Goal: Task Accomplishment & Management: Manage account settings

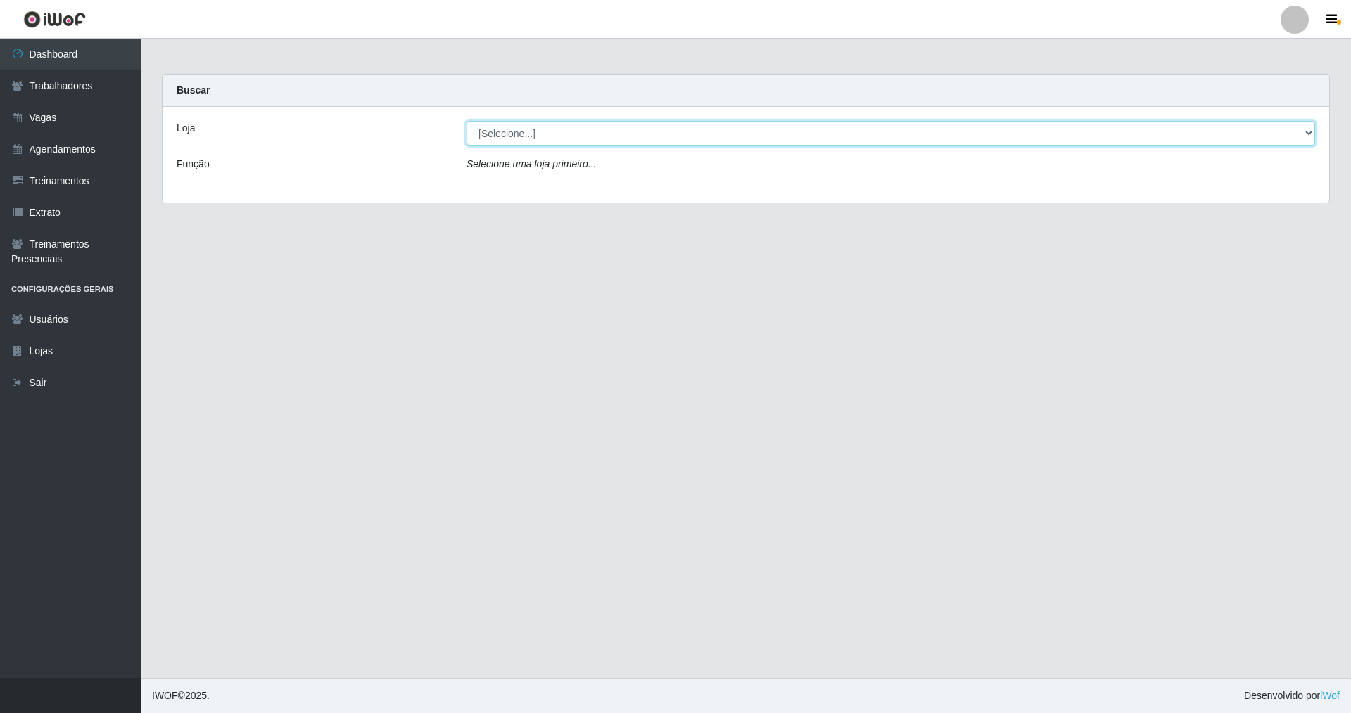
drag, startPoint x: 1303, startPoint y: 132, endPoint x: 1208, endPoint y: 118, distance: 95.2
click at [1258, 120] on div "Loja [Selecione...] Nova República - Pajuçara Nova República - Pompeia Função S…" at bounding box center [745, 155] width 1166 height 96
select select "64"
click at [466, 121] on select "[Selecione...] Nova República - Pajuçara Nova República - Pompeia" at bounding box center [890, 133] width 848 height 25
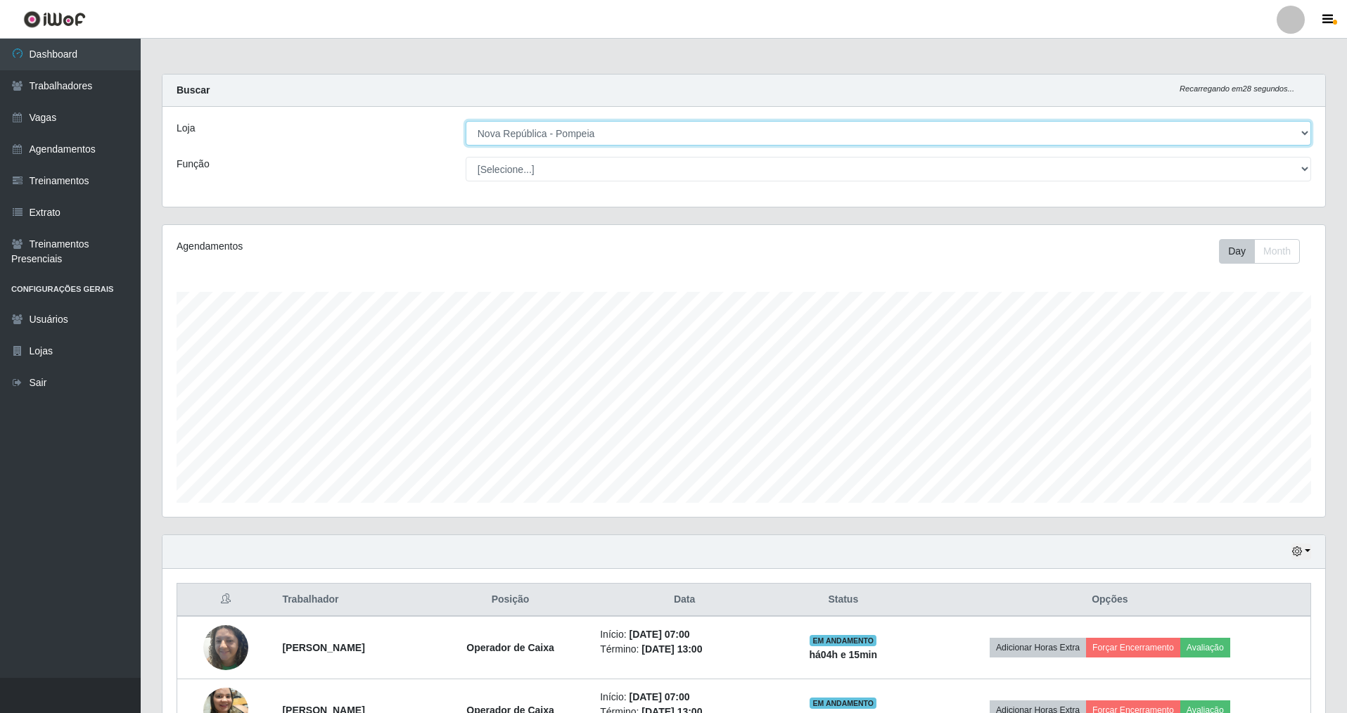
scroll to position [292, 1163]
drag, startPoint x: 1303, startPoint y: 163, endPoint x: 659, endPoint y: 92, distance: 647.5
click at [1300, 162] on select "[Selecione...] Balconista Operador de Caixa Recepcionista Repositor" at bounding box center [889, 169] width 846 height 25
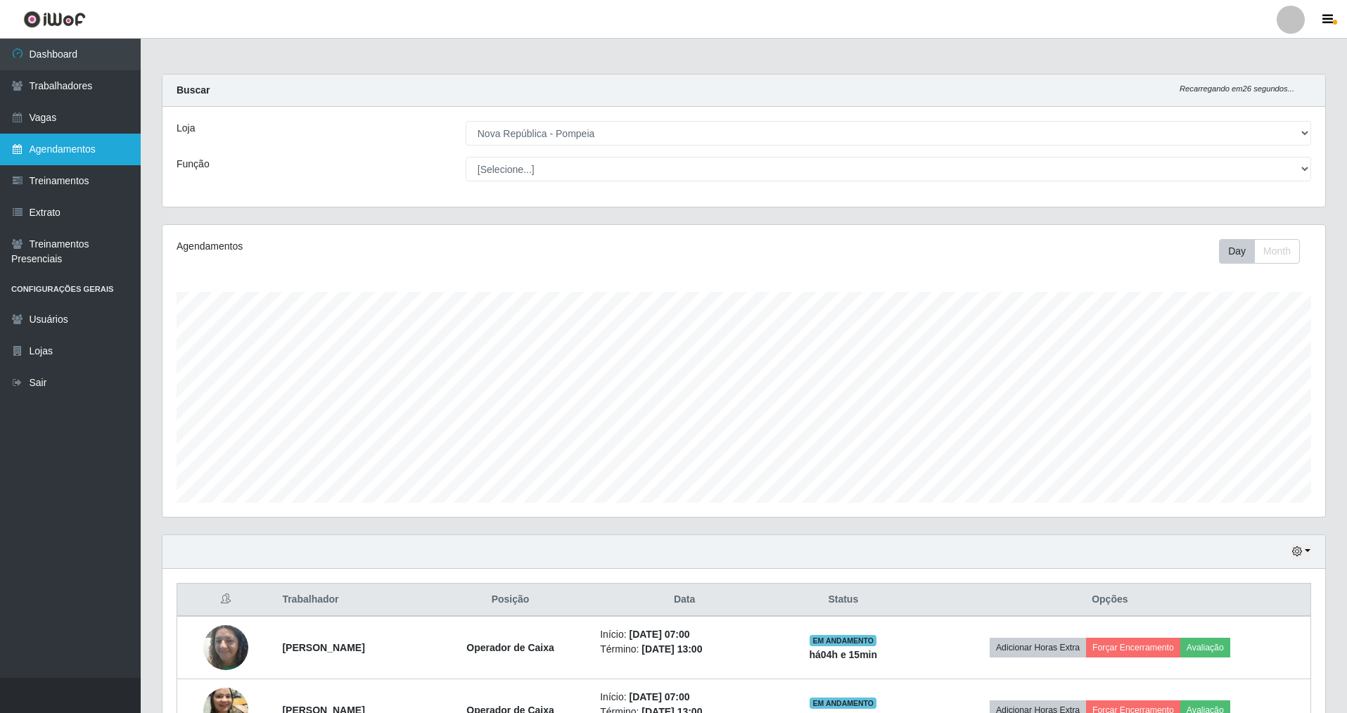
click at [79, 144] on link "Agendamentos" at bounding box center [70, 150] width 141 height 32
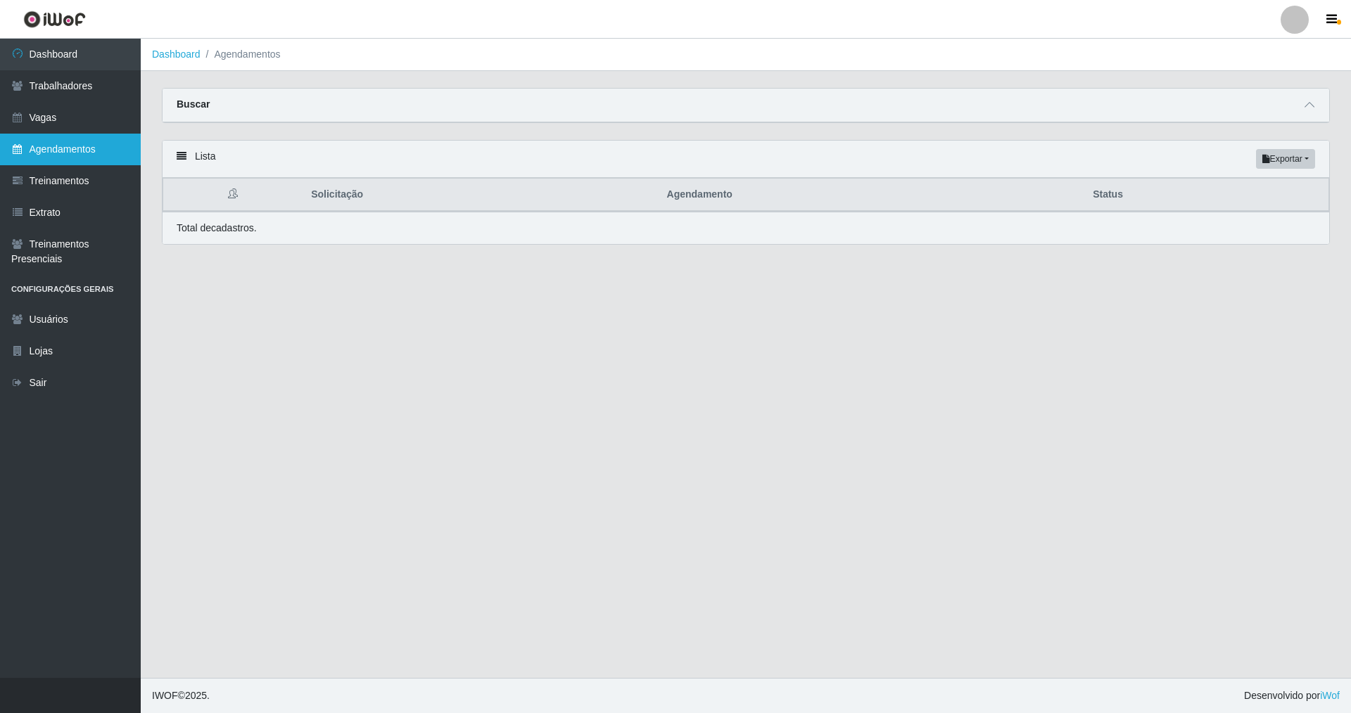
click at [109, 149] on link "Agendamentos" at bounding box center [70, 150] width 141 height 32
click at [66, 155] on link "Agendamentos" at bounding box center [70, 150] width 141 height 32
click at [68, 152] on link "Agendamentos" at bounding box center [70, 150] width 141 height 32
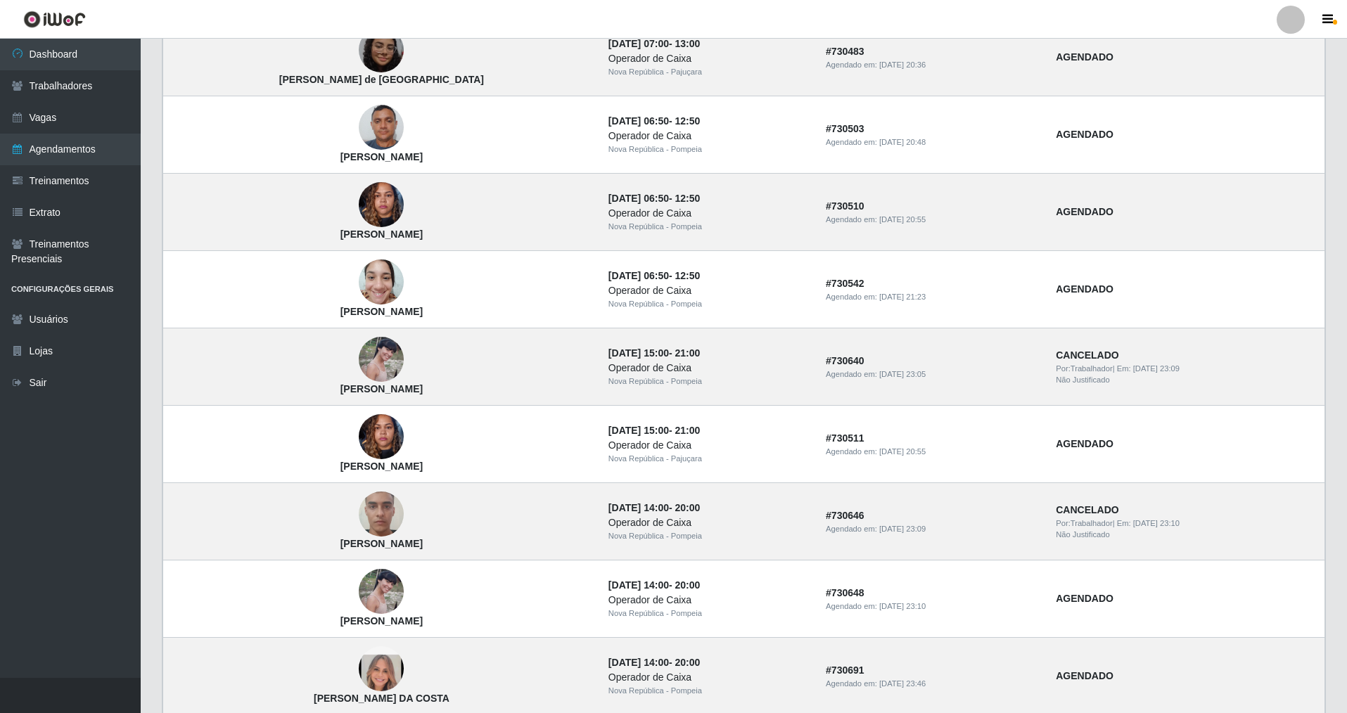
scroll to position [755, 0]
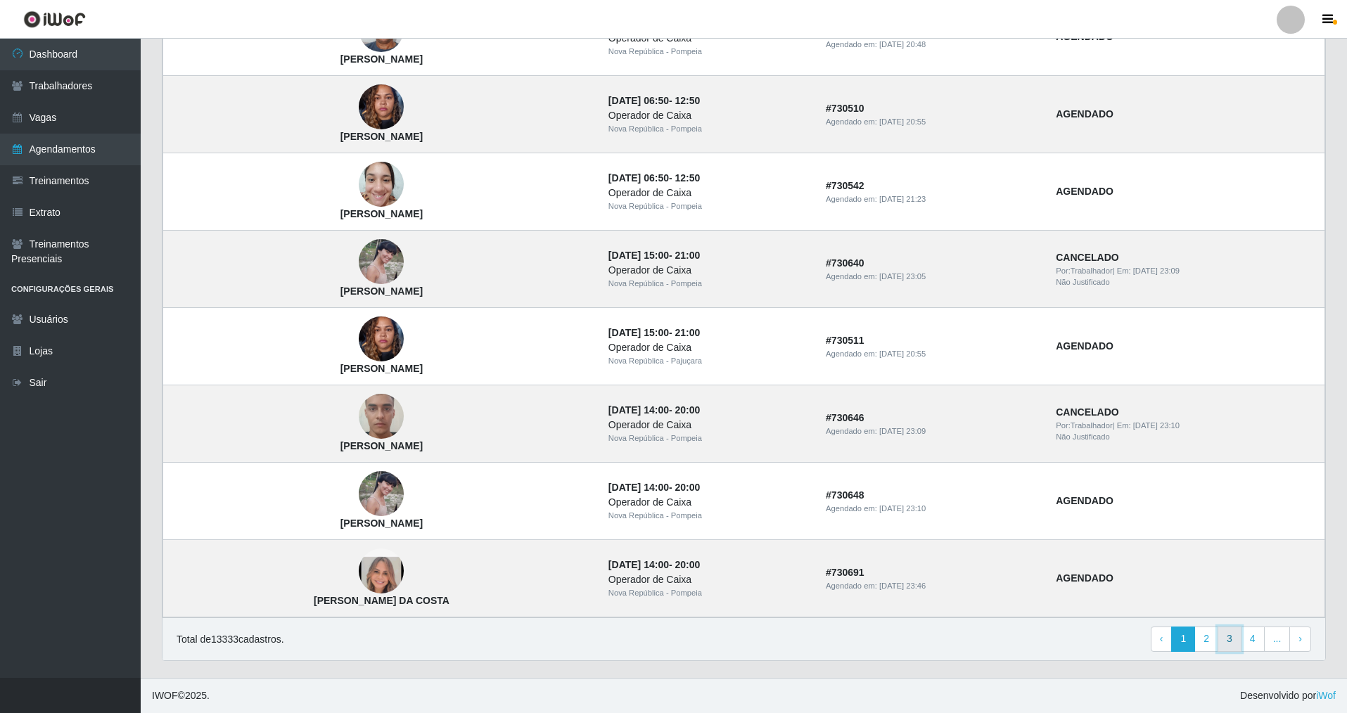
click at [1235, 637] on link "3" at bounding box center [1230, 639] width 24 height 25
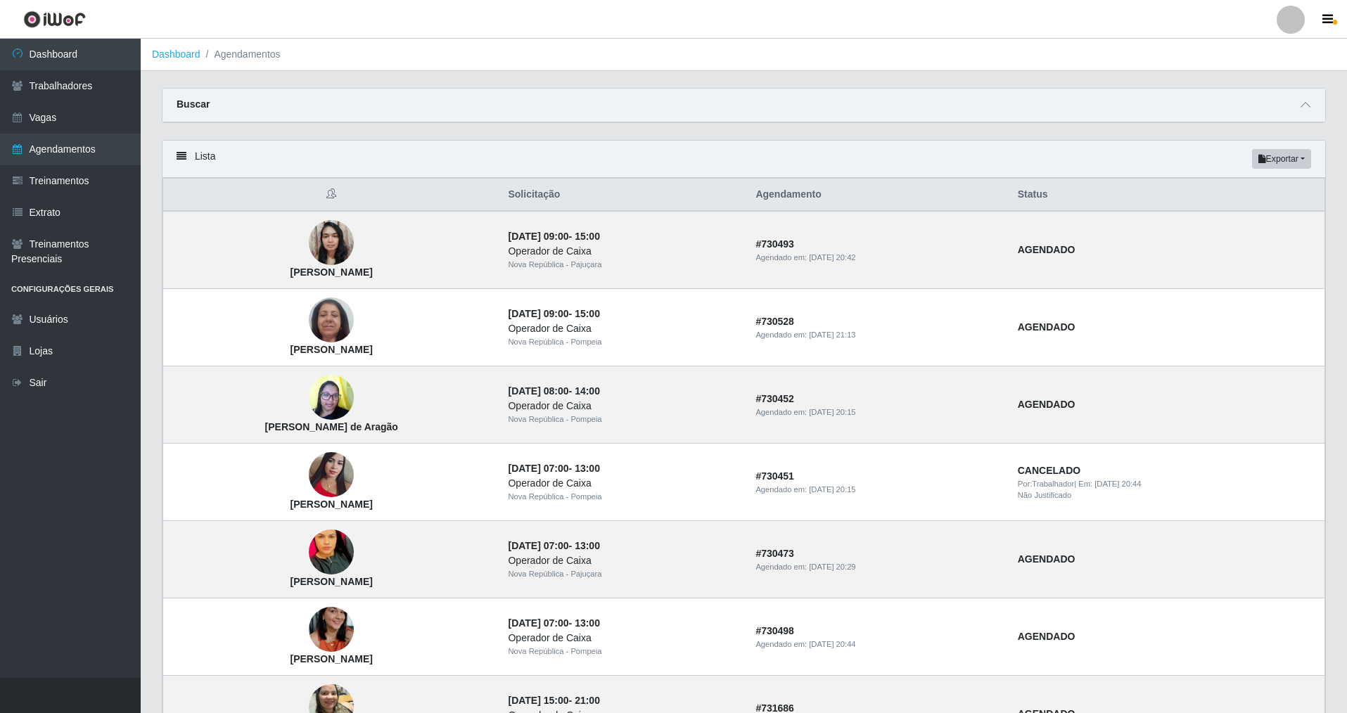
drag, startPoint x: 1346, startPoint y: 243, endPoint x: 1350, endPoint y: 513, distance: 269.4
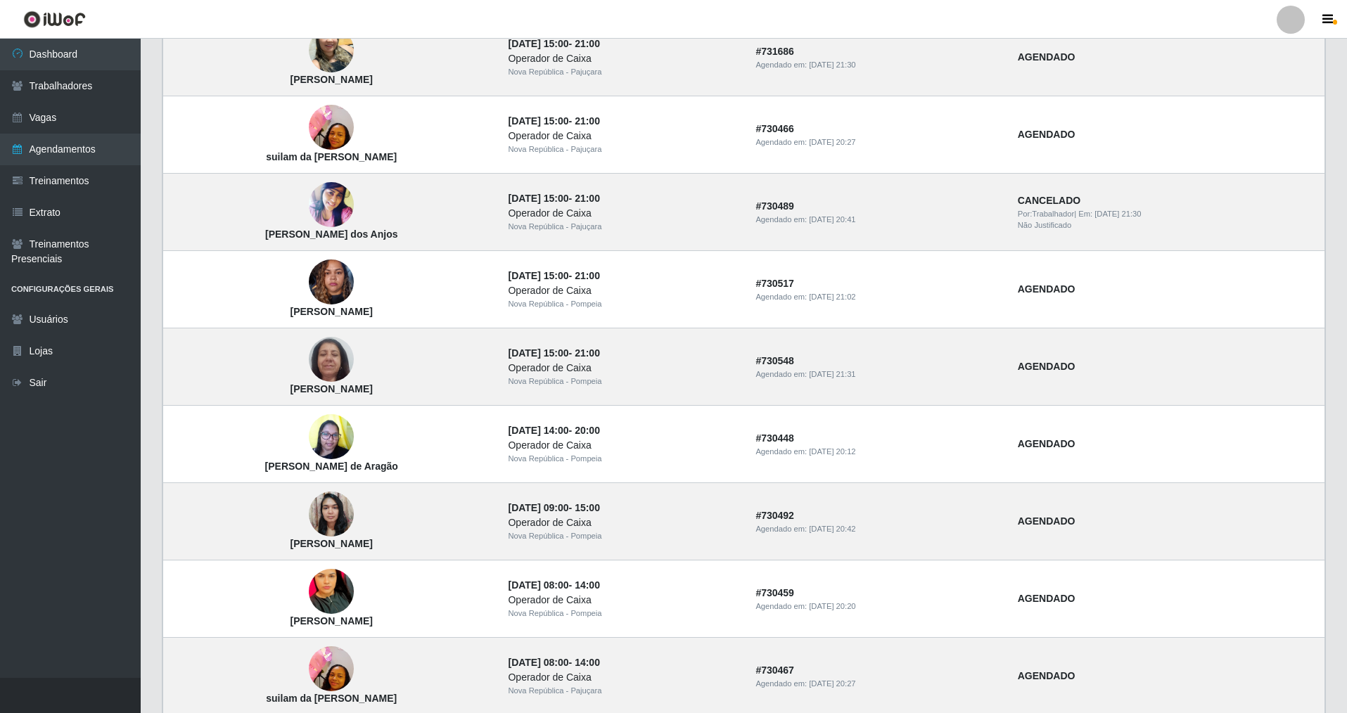
scroll to position [755, 0]
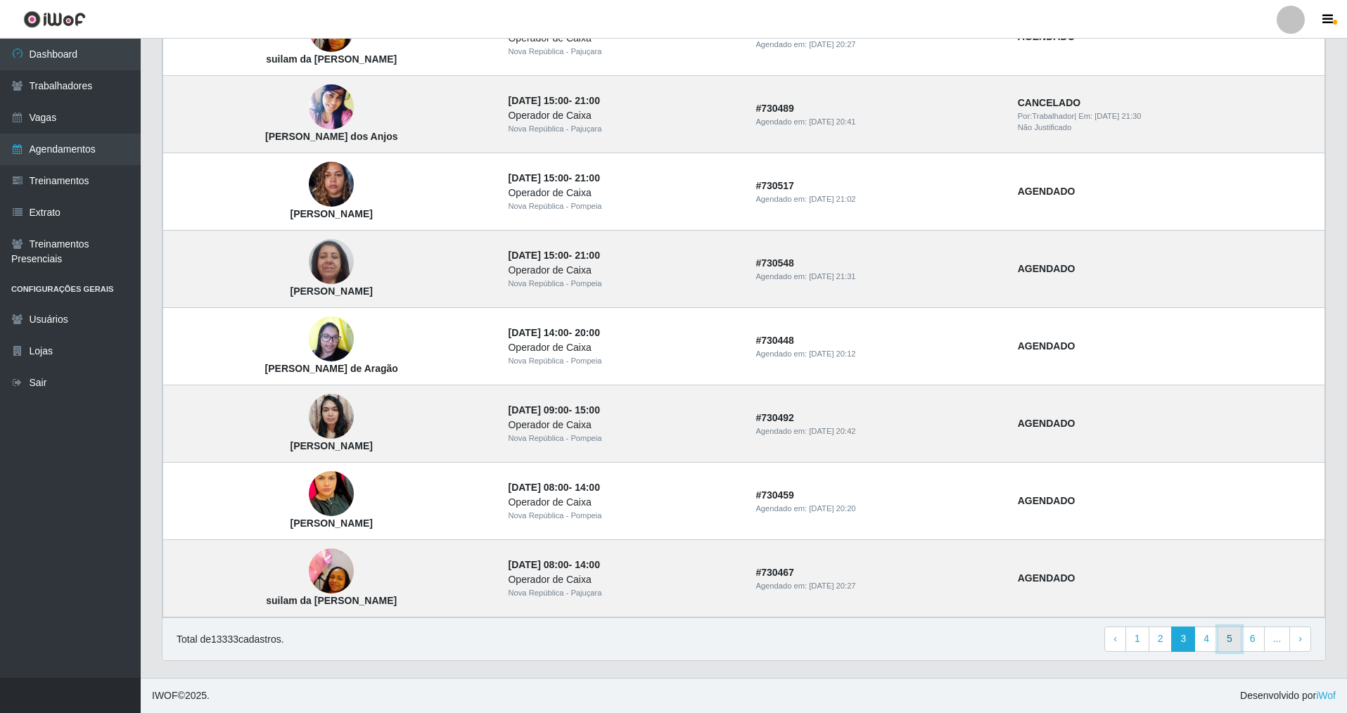
click at [1236, 643] on link "5" at bounding box center [1230, 639] width 24 height 25
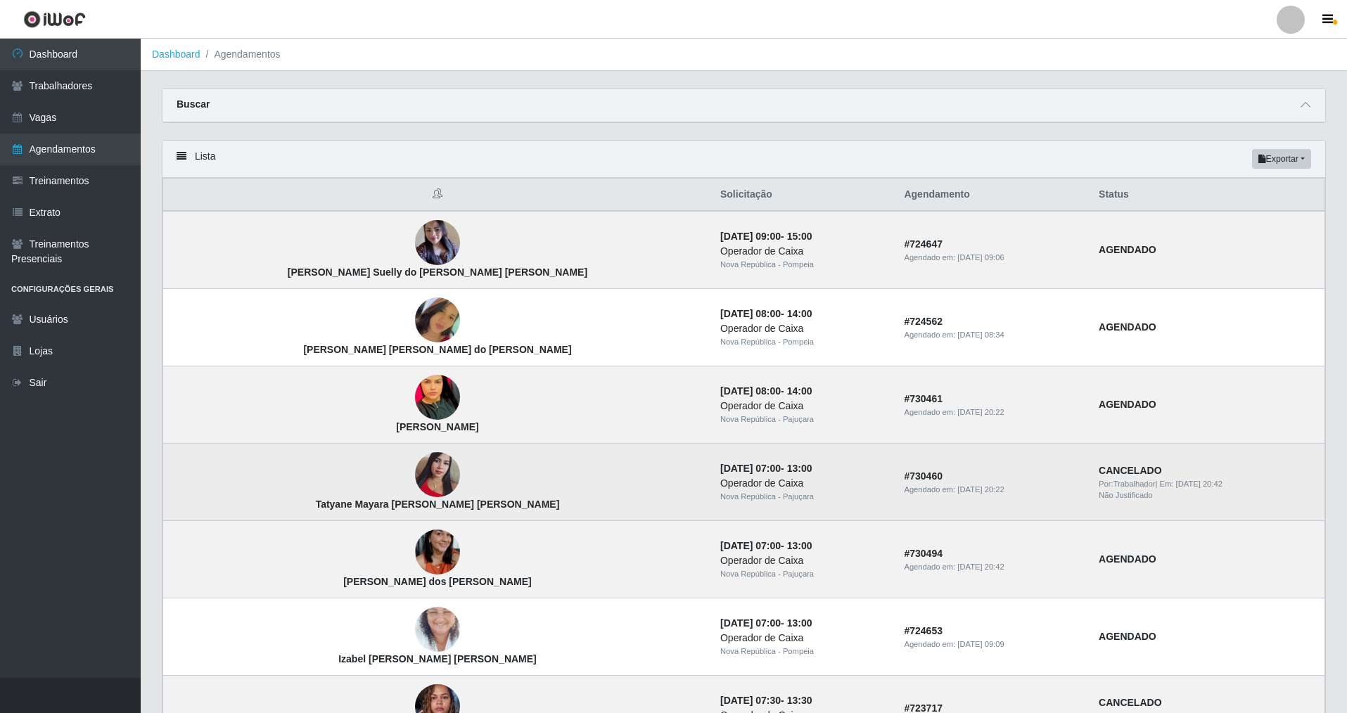
click at [415, 476] on img at bounding box center [437, 475] width 45 height 60
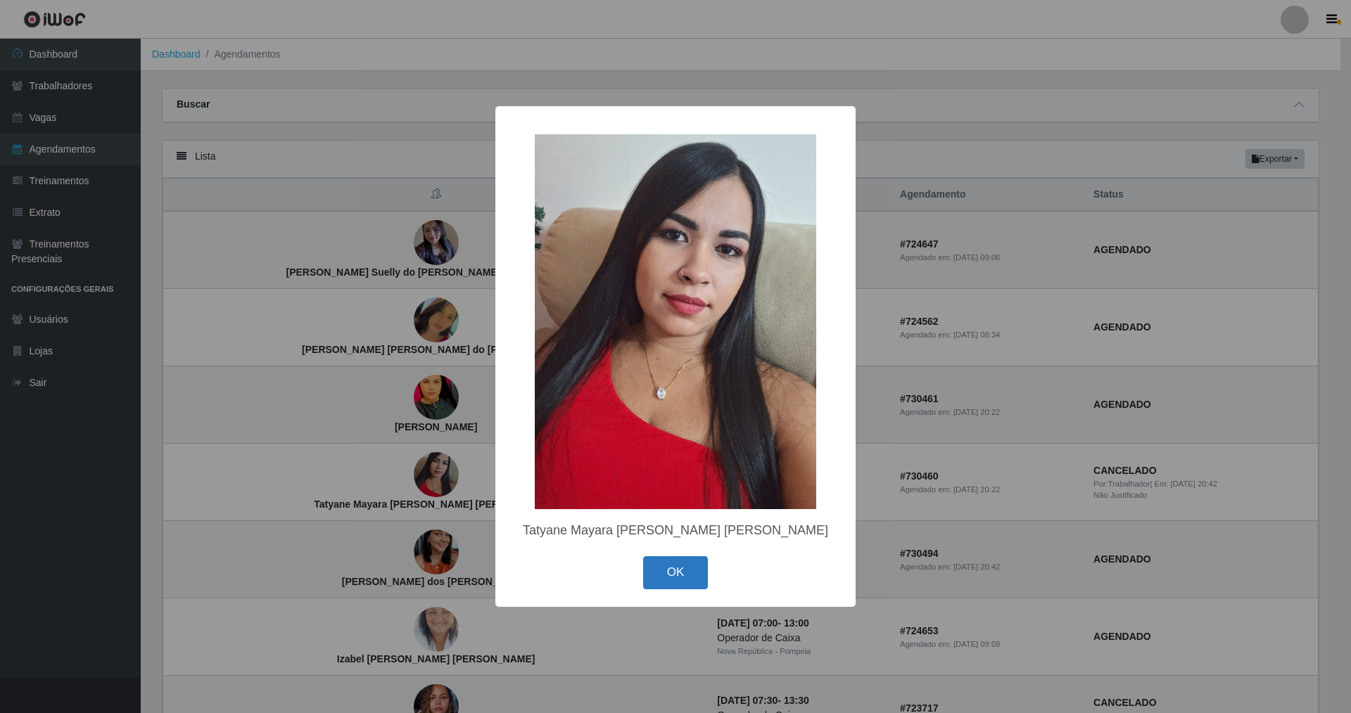
click at [690, 573] on button "OK" at bounding box center [675, 572] width 65 height 33
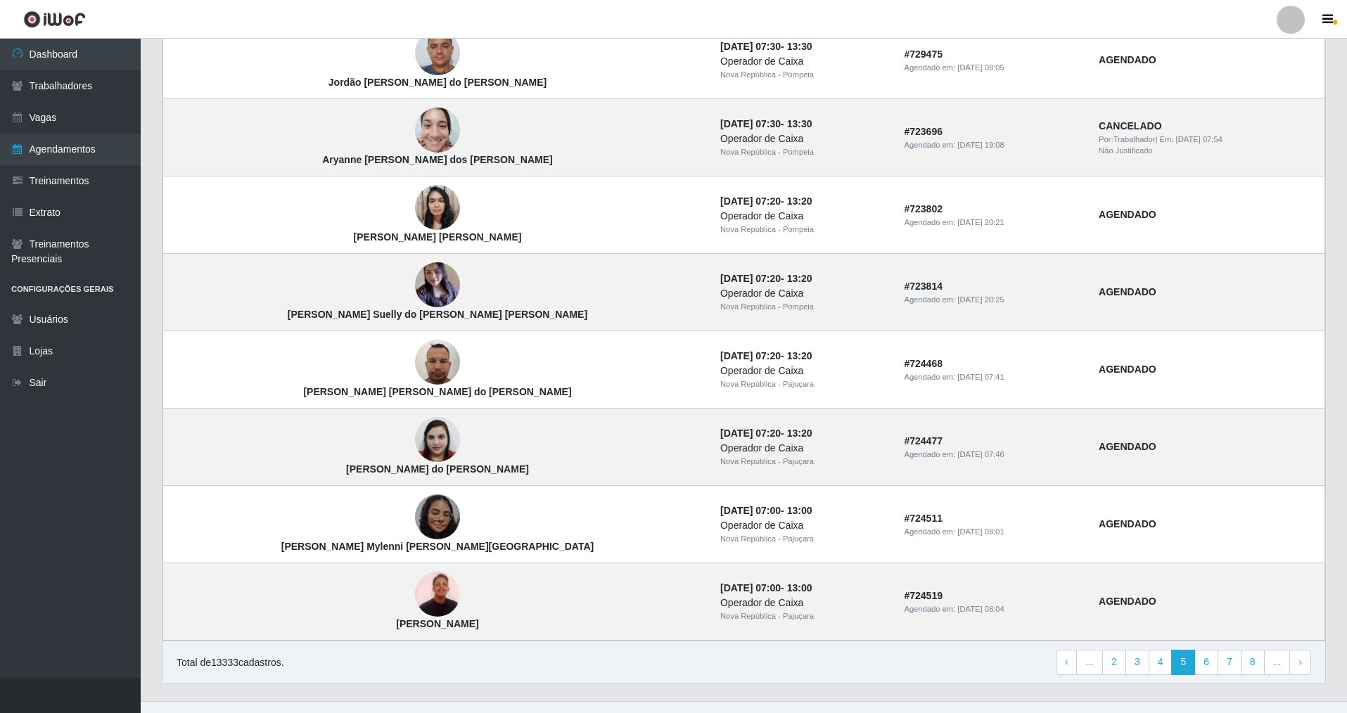
scroll to position [728, 0]
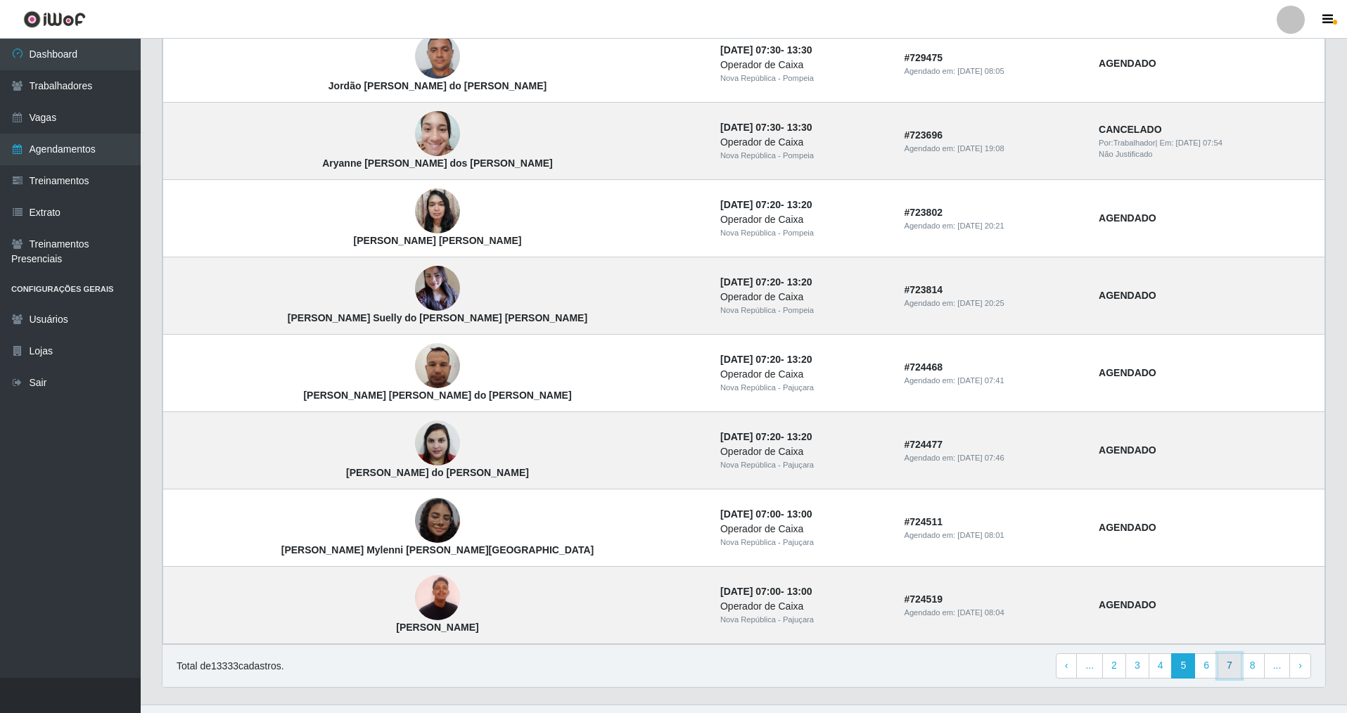
click at [1230, 670] on link "7" at bounding box center [1230, 665] width 24 height 25
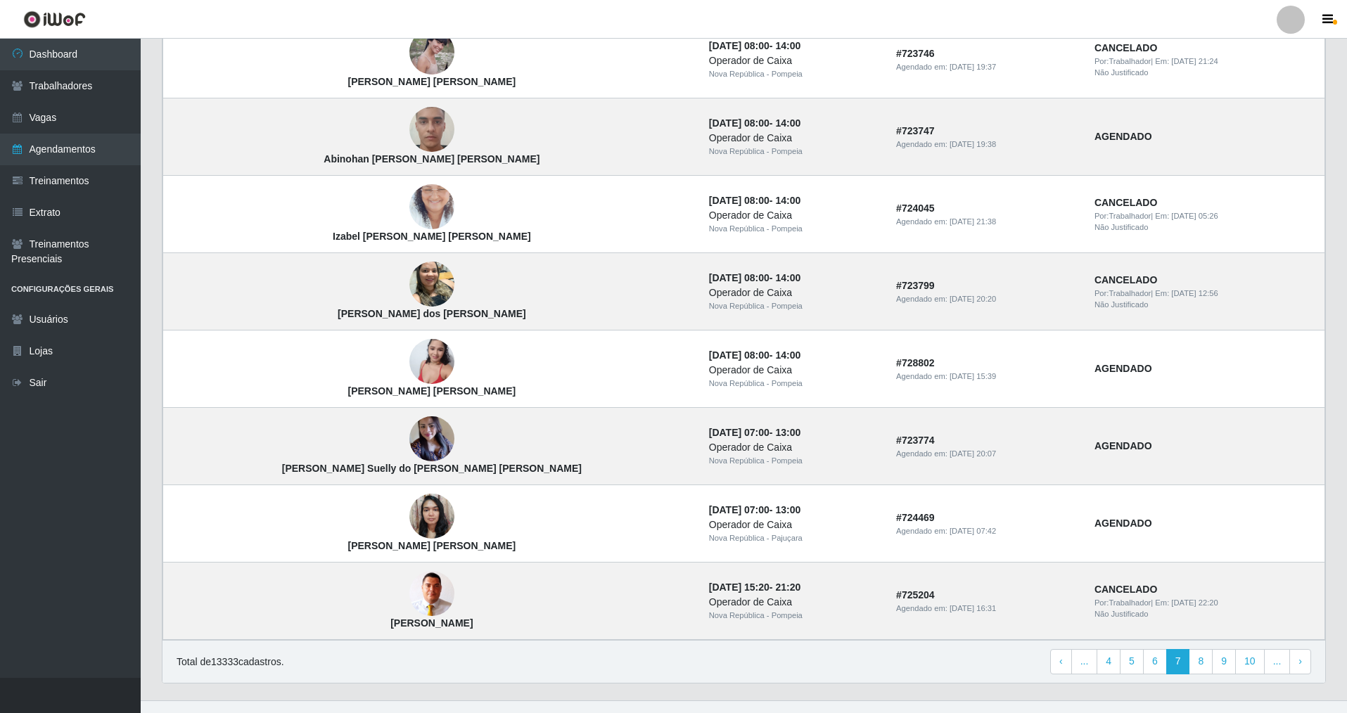
scroll to position [726, 0]
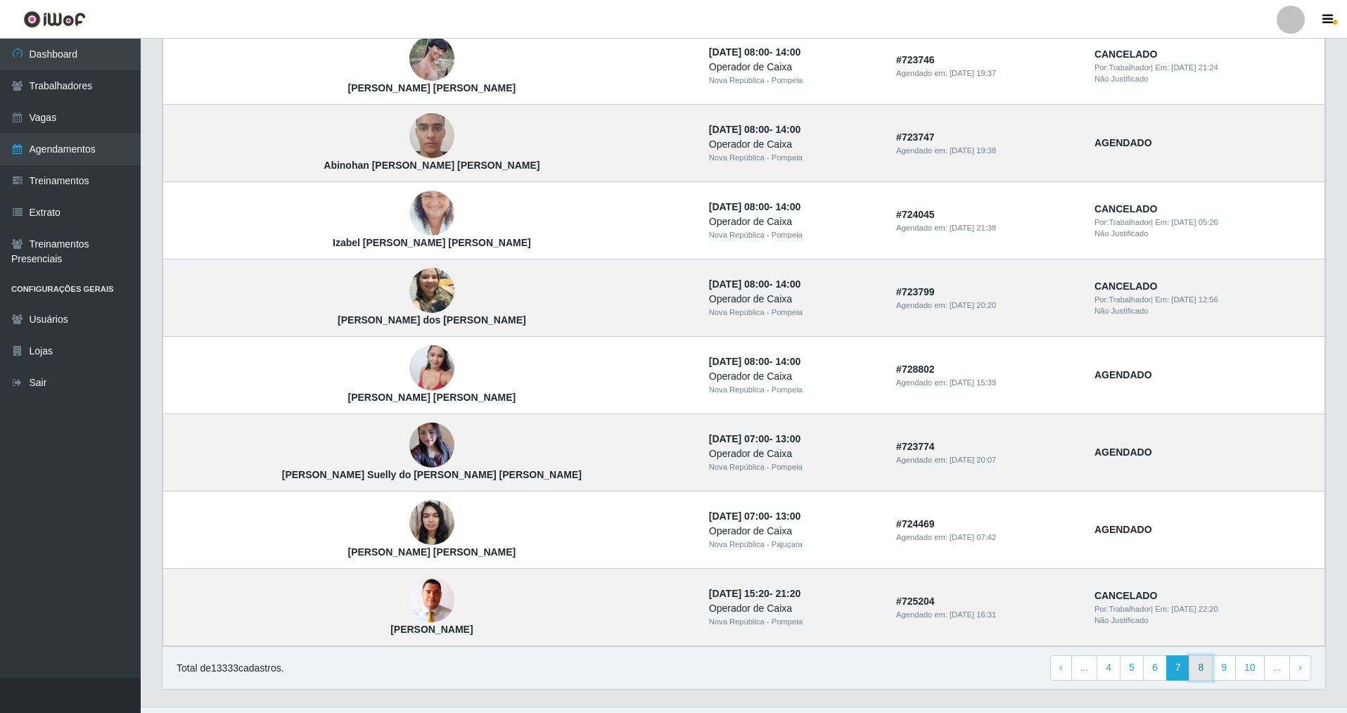
click at [1203, 668] on link "8" at bounding box center [1201, 668] width 24 height 25
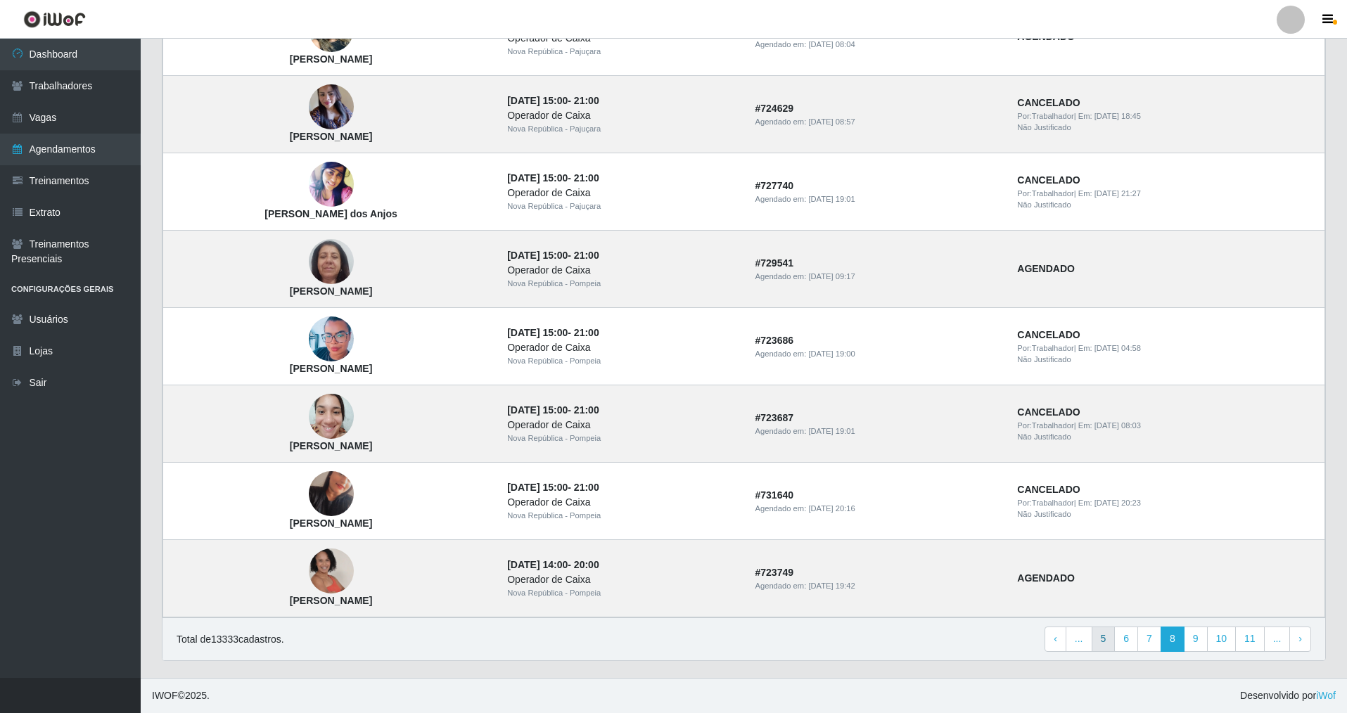
scroll to position [744, 0]
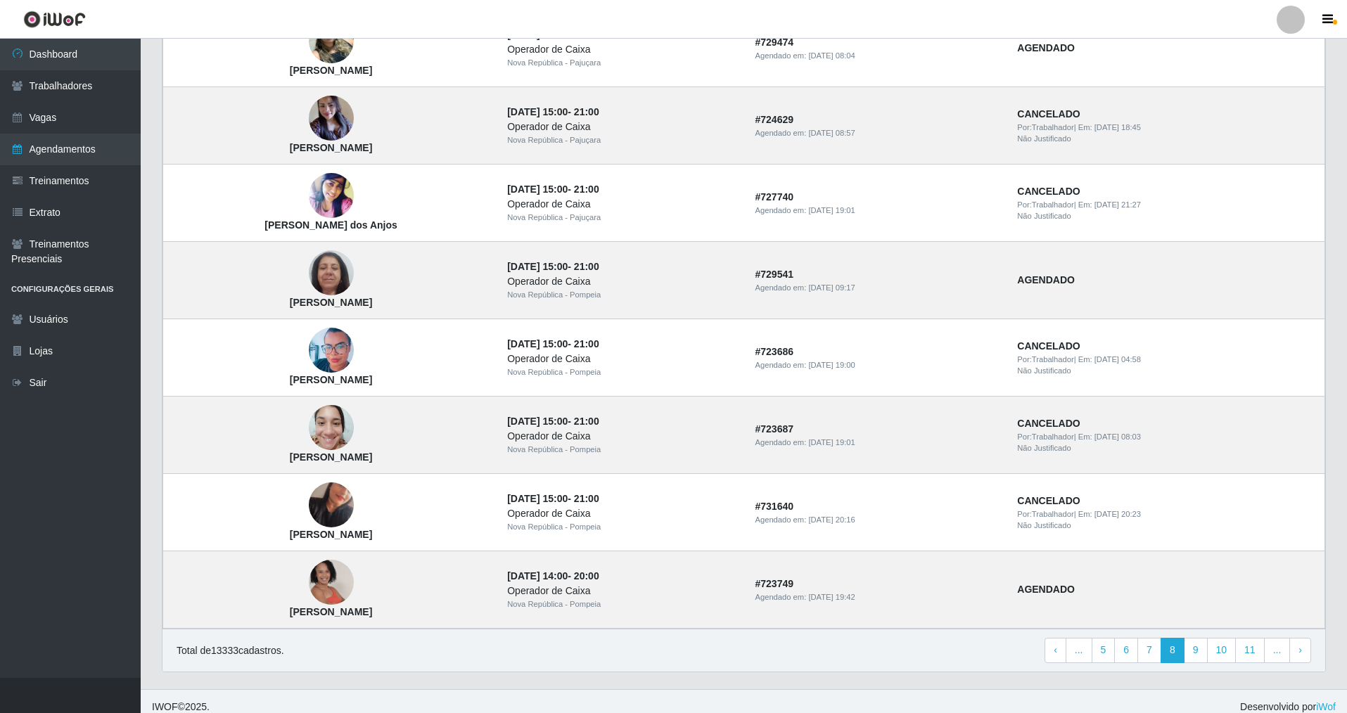
click at [1195, 662] on link "9" at bounding box center [1196, 650] width 24 height 25
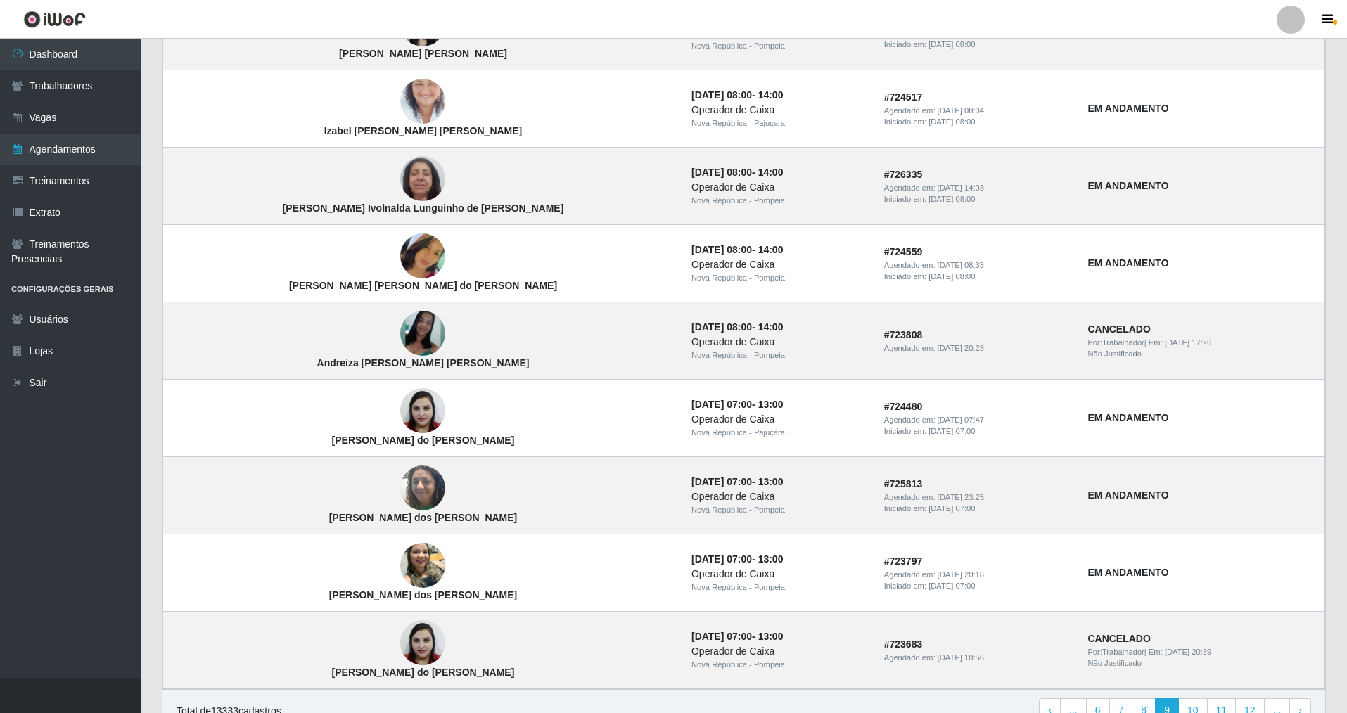
scroll to position [755, 0]
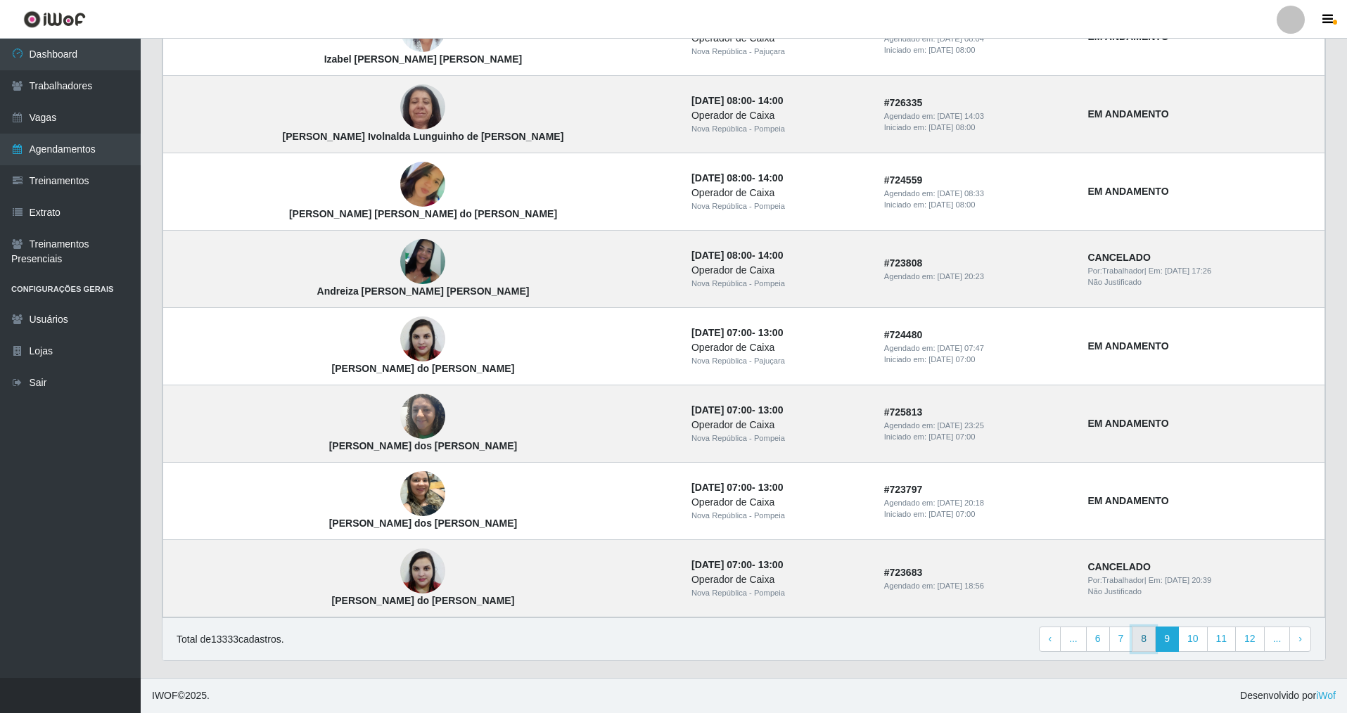
click at [1143, 637] on link "8" at bounding box center [1144, 639] width 24 height 25
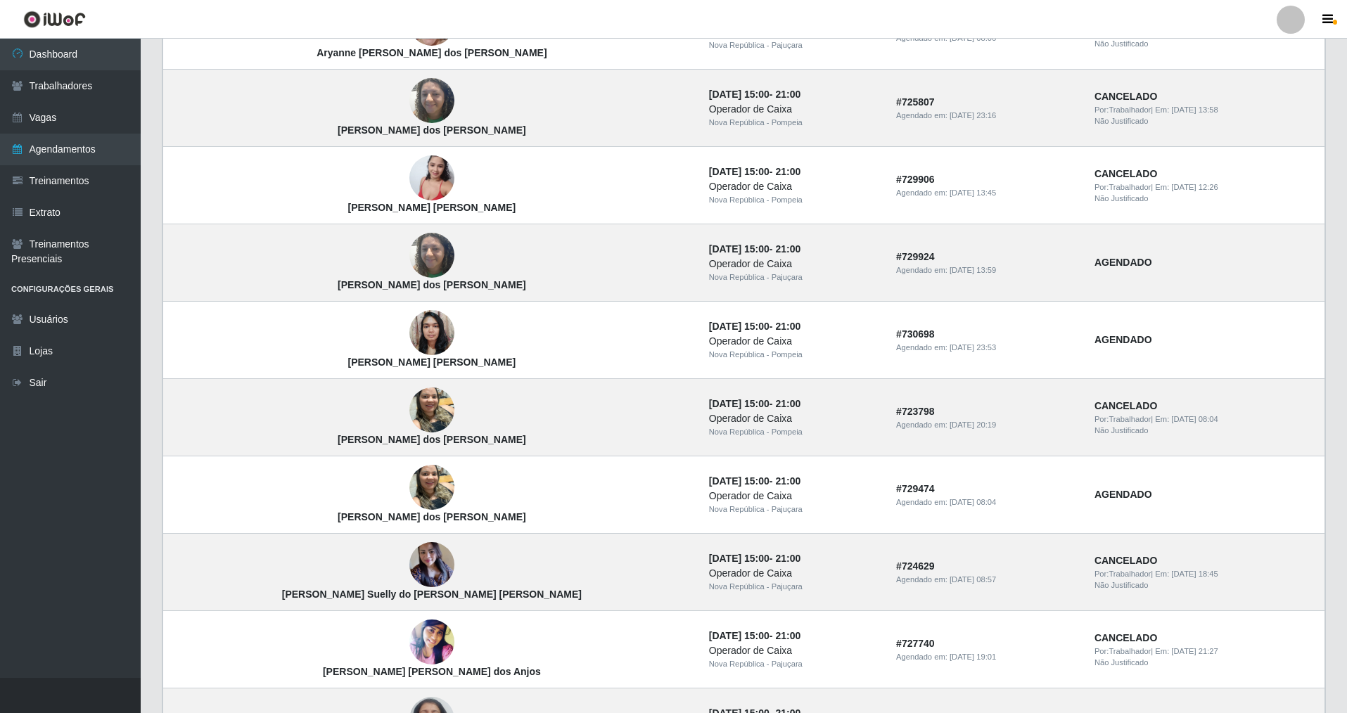
scroll to position [755, 0]
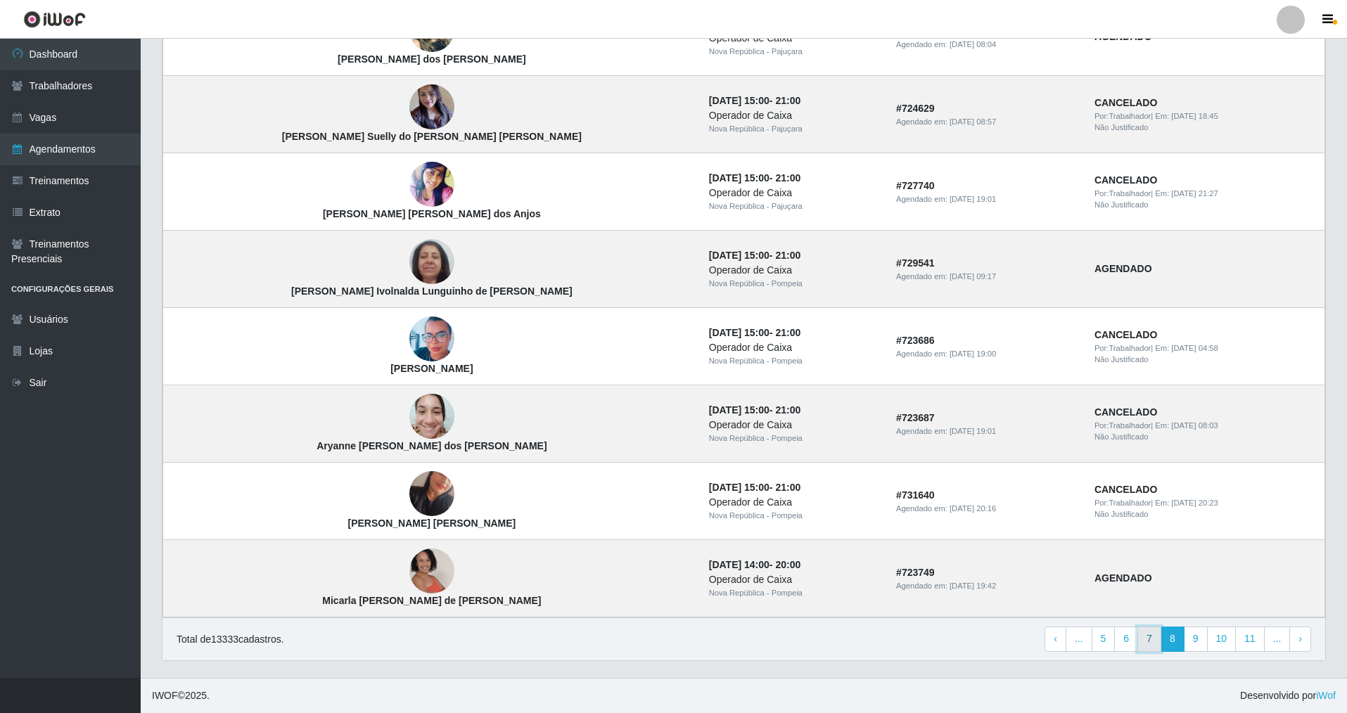
click at [1149, 641] on link "7" at bounding box center [1149, 639] width 24 height 25
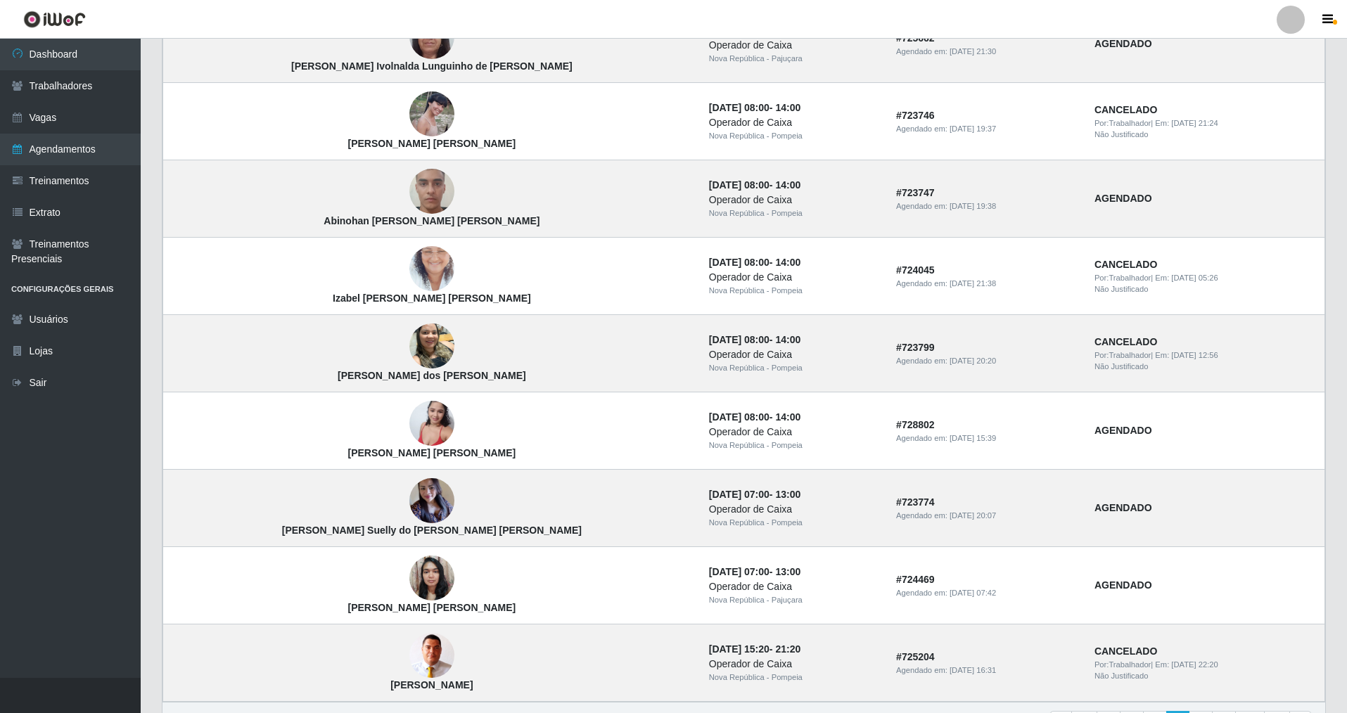
scroll to position [755, 0]
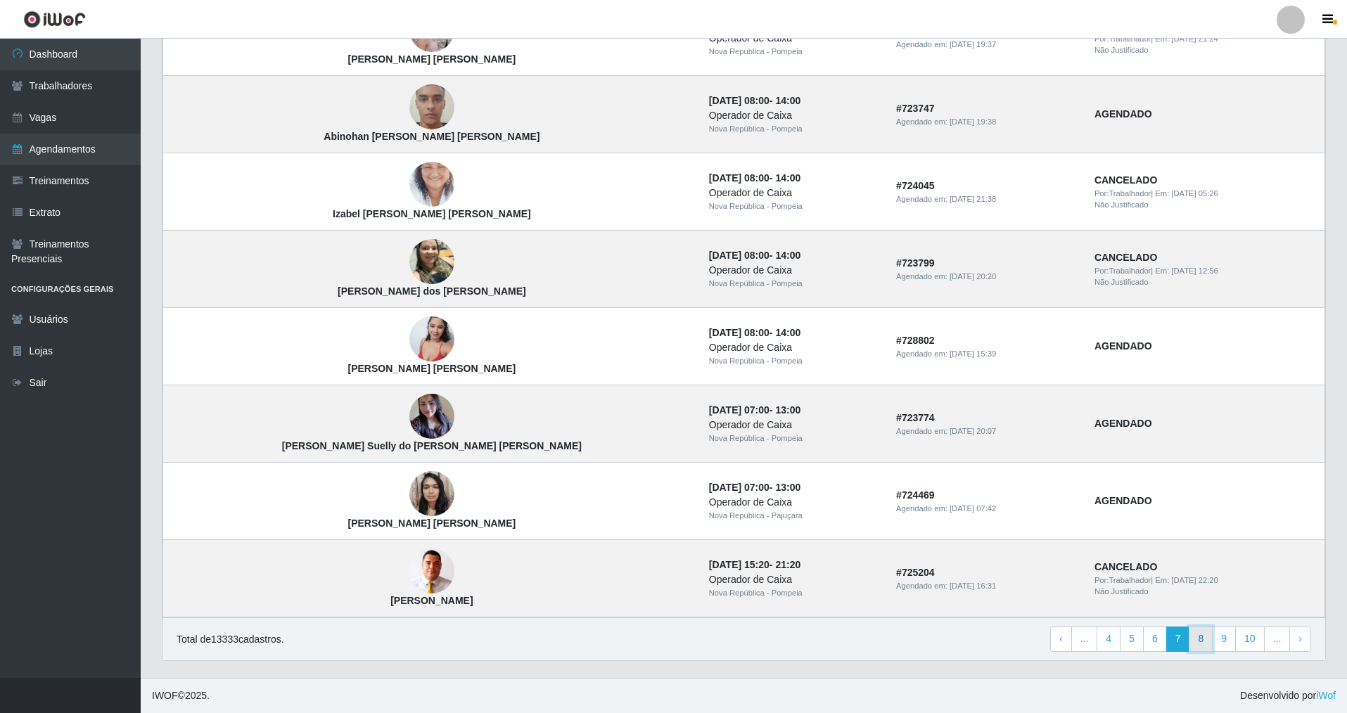
click at [1206, 644] on link "8" at bounding box center [1201, 639] width 24 height 25
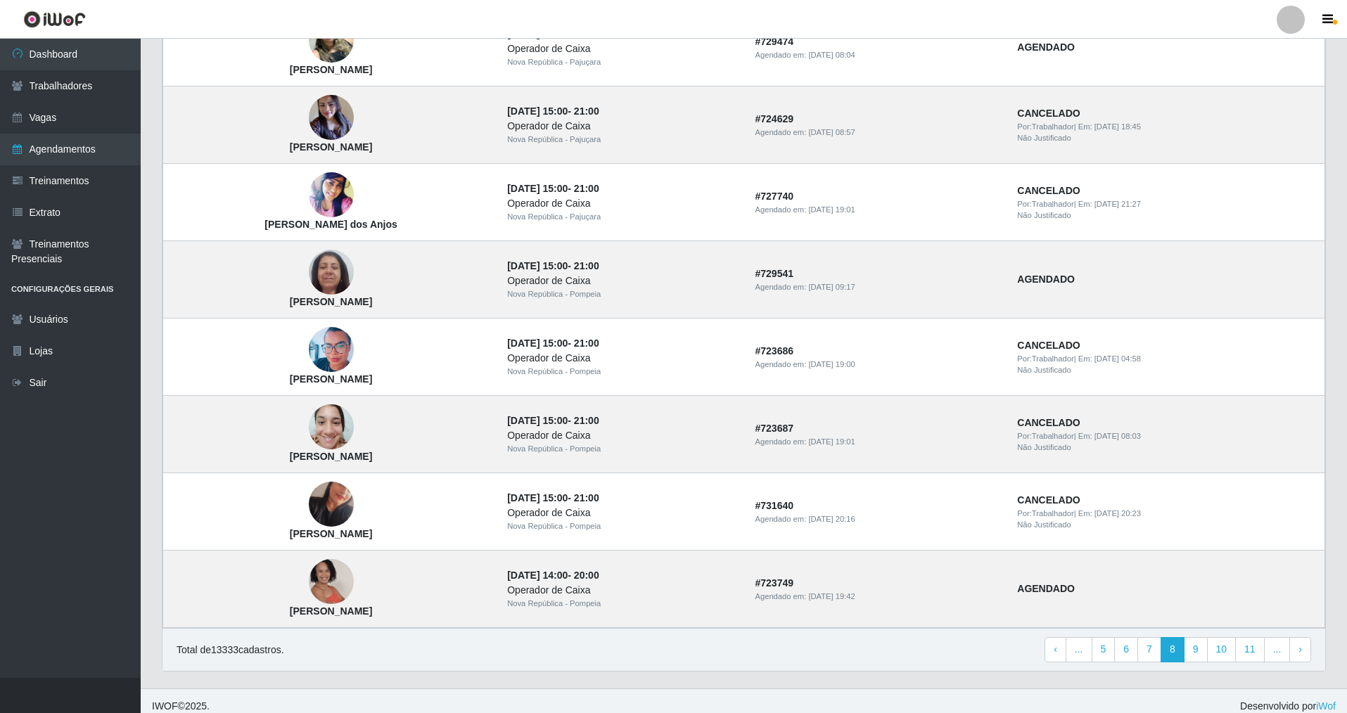
scroll to position [755, 0]
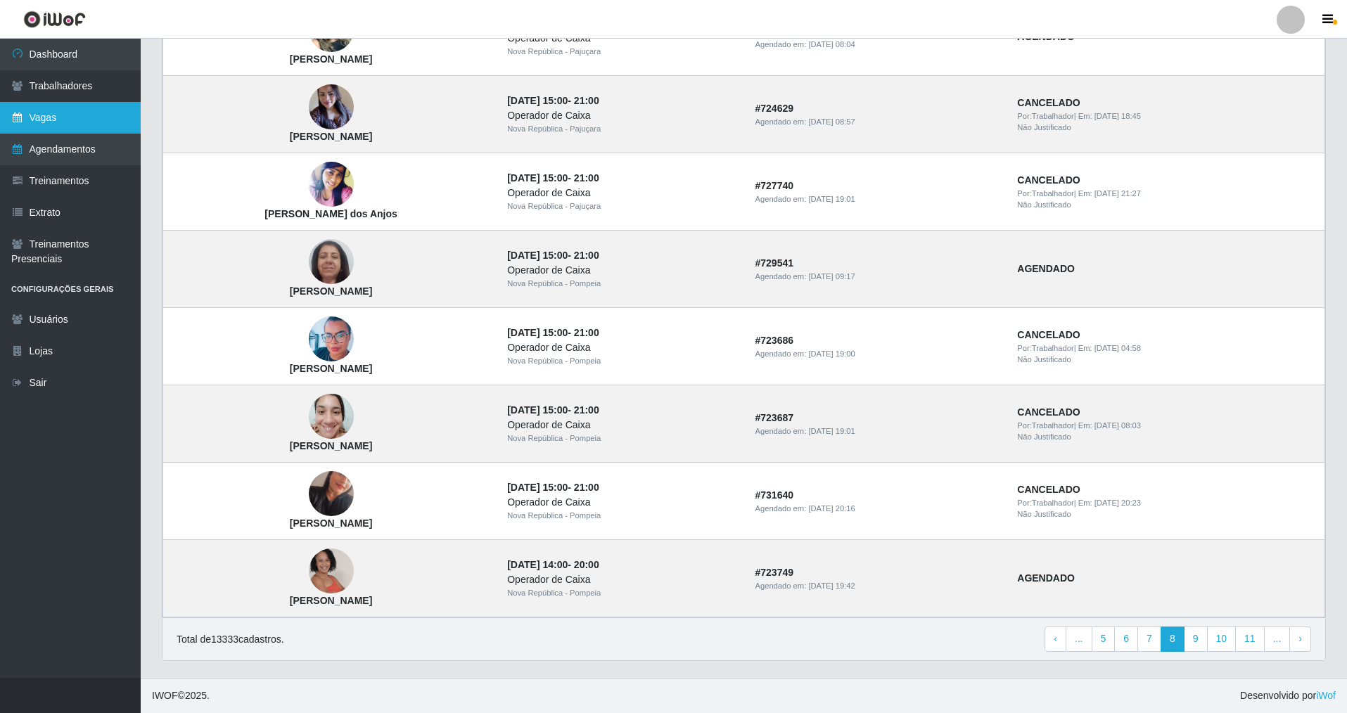
click at [109, 104] on link "Vagas" at bounding box center [70, 118] width 141 height 32
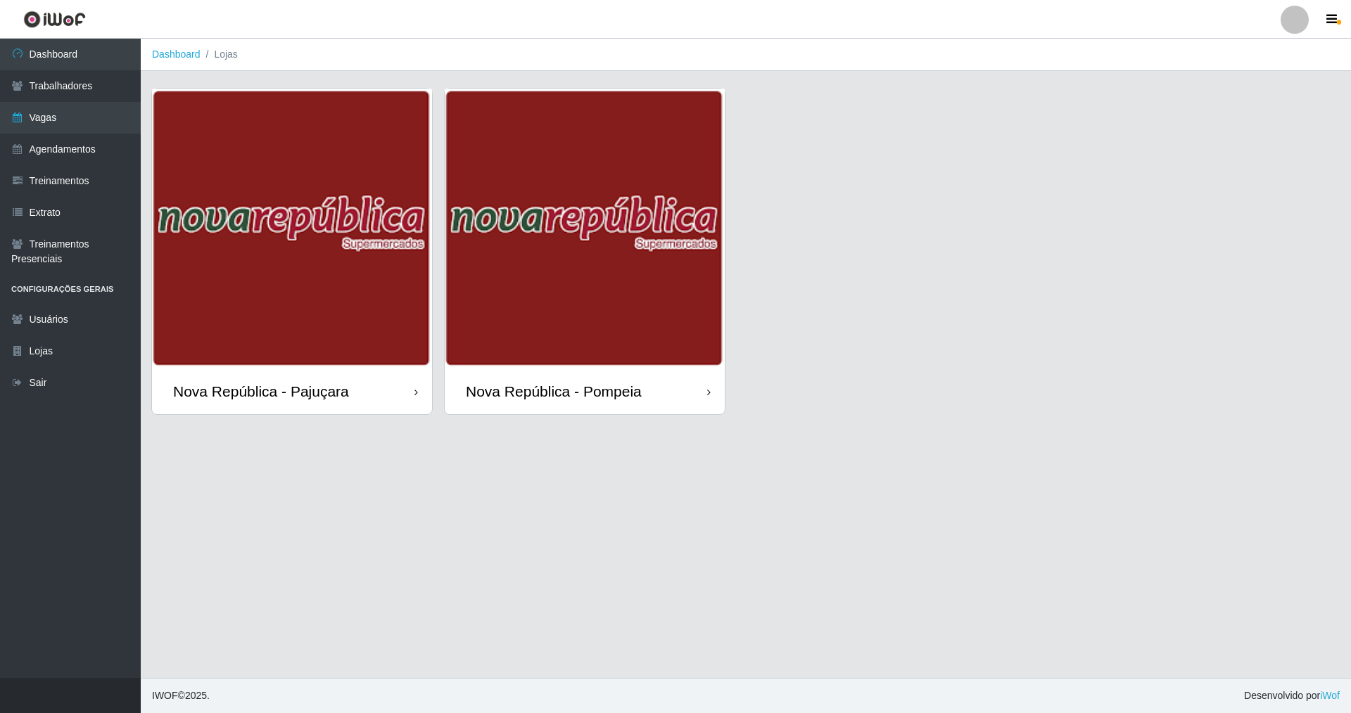
click at [639, 394] on div "Nova República - Pompeia" at bounding box center [554, 392] width 176 height 18
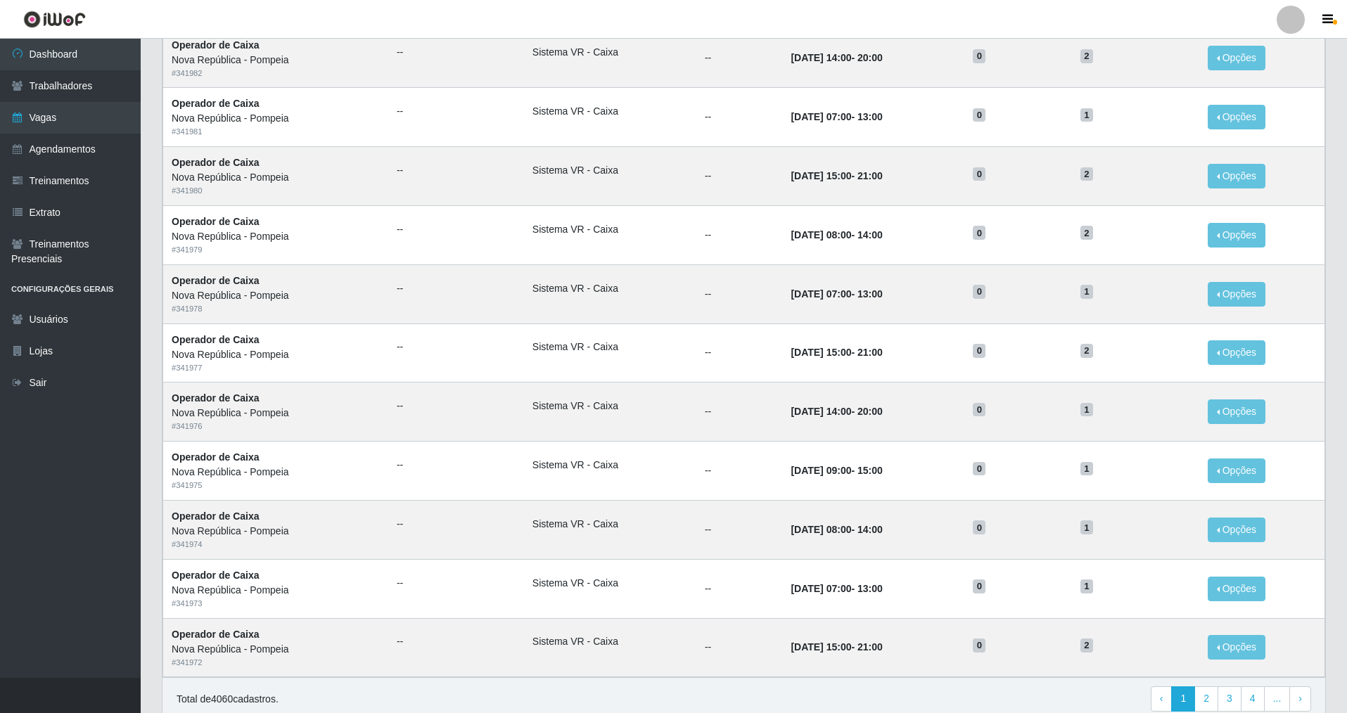
scroll to position [479, 0]
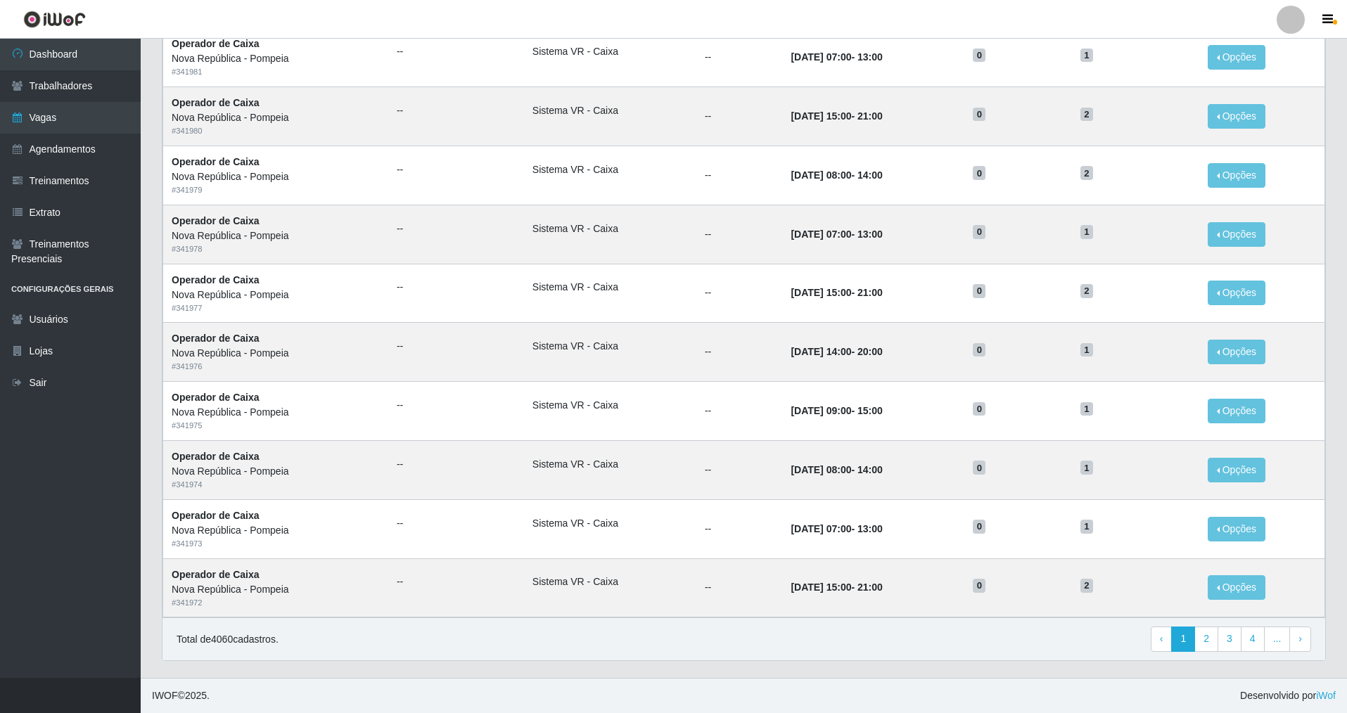
drag, startPoint x: 1346, startPoint y: 304, endPoint x: 1350, endPoint y: 260, distance: 44.5
click at [1347, 260] on html "Perfil Alterar Senha Sair Dashboard Trabalhadores Vagas Agendamentos Treinament…" at bounding box center [673, 118] width 1347 height 1192
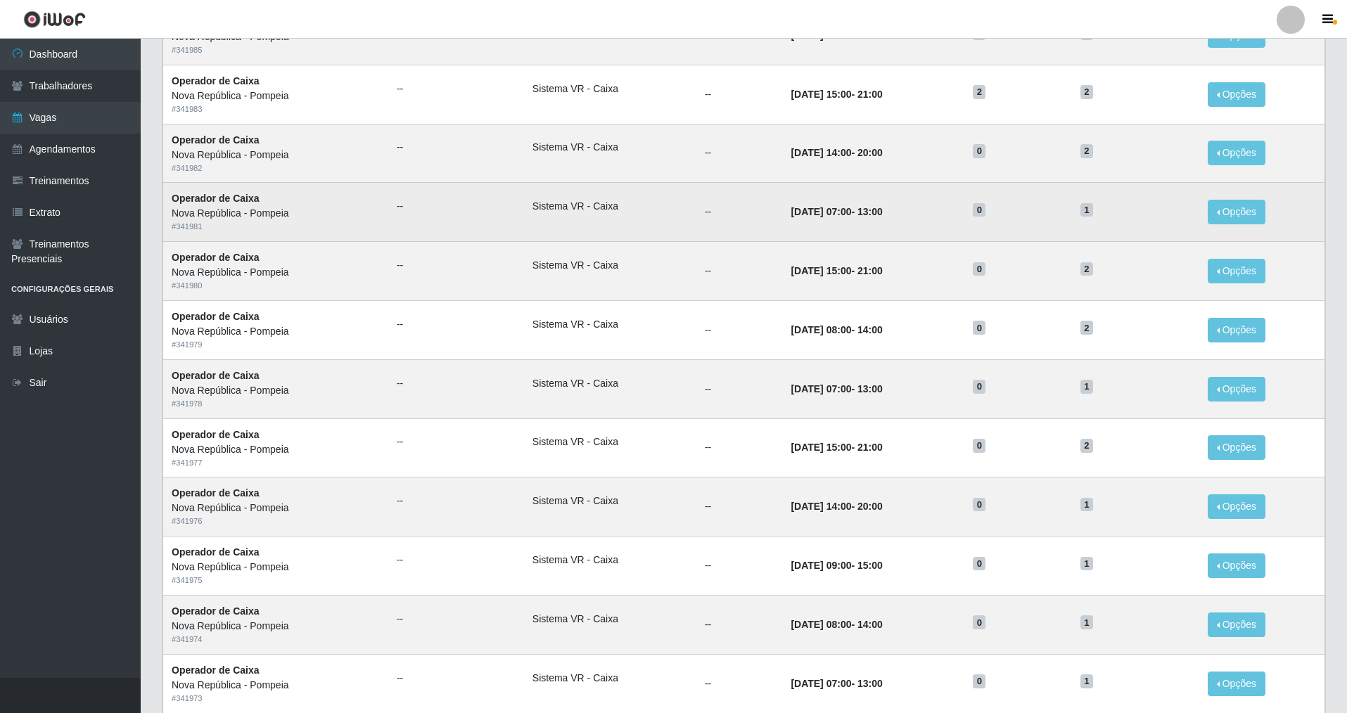
scroll to position [317, 0]
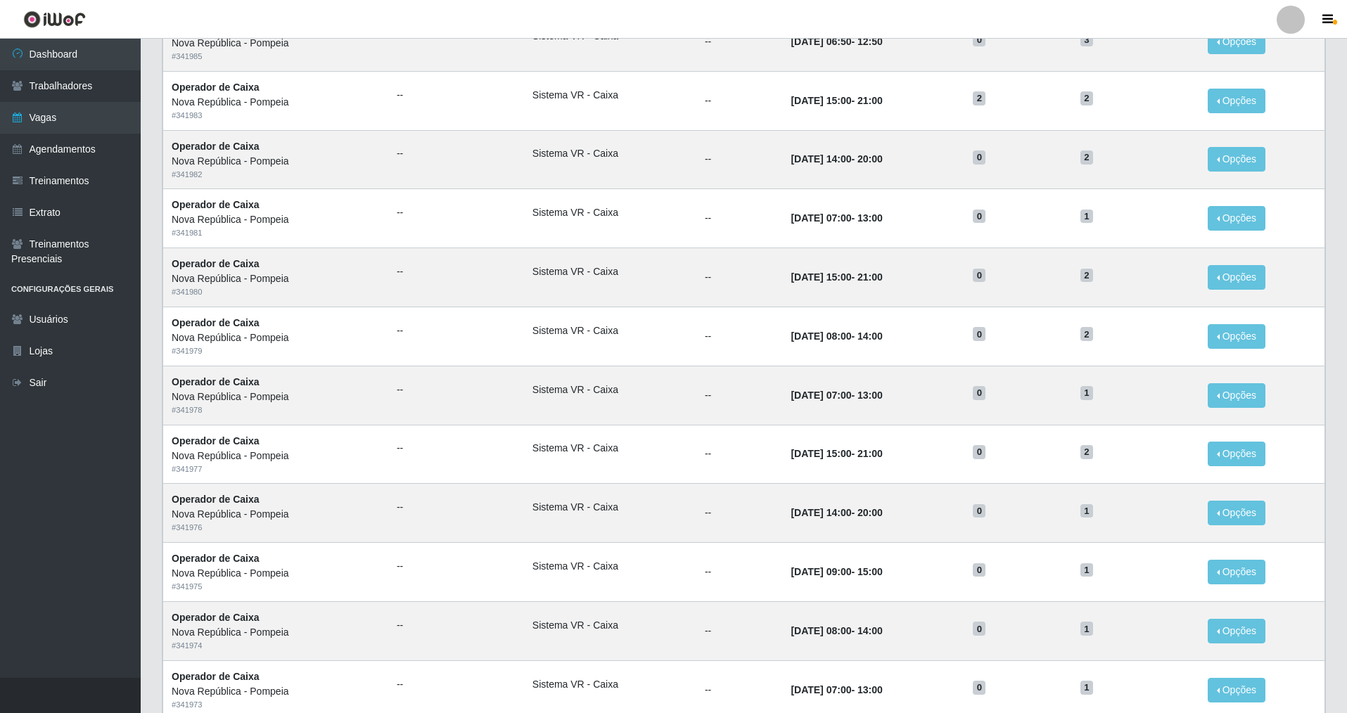
drag, startPoint x: 1346, startPoint y: 234, endPoint x: 1341, endPoint y: 193, distance: 40.5
click at [1341, 193] on div "Carregando... Buscar Início em Término em Função [Selecione...] Balconista Oper…" at bounding box center [744, 305] width 1206 height 1068
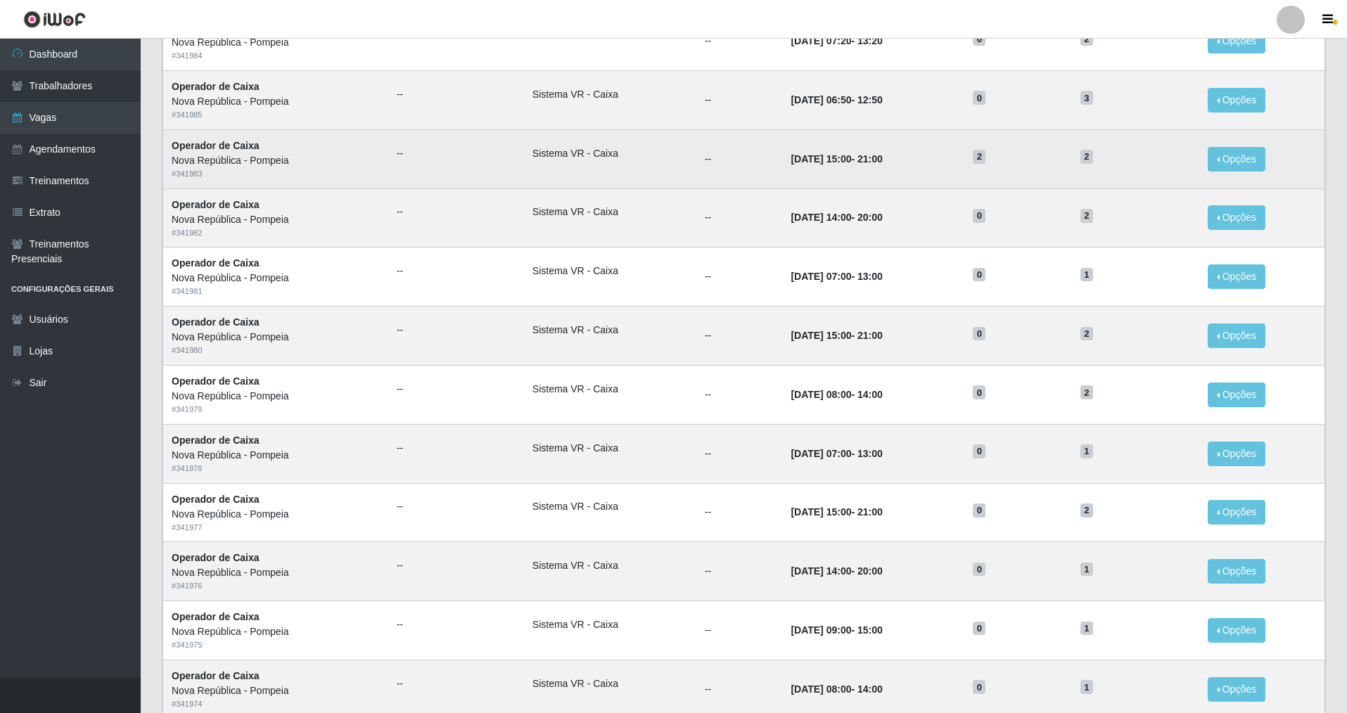
scroll to position [231, 0]
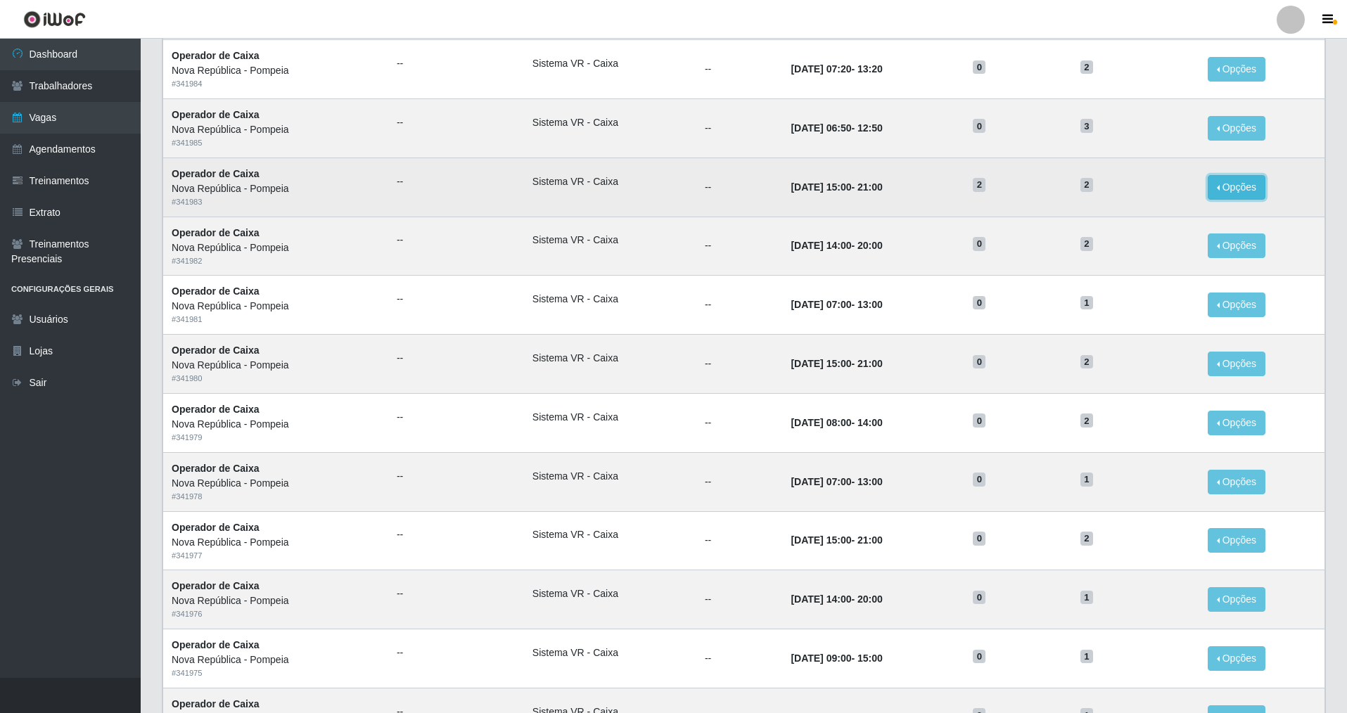
click at [1258, 184] on button "Opções" at bounding box center [1237, 187] width 58 height 25
click at [1157, 222] on div "Deletar" at bounding box center [1150, 219] width 83 height 15
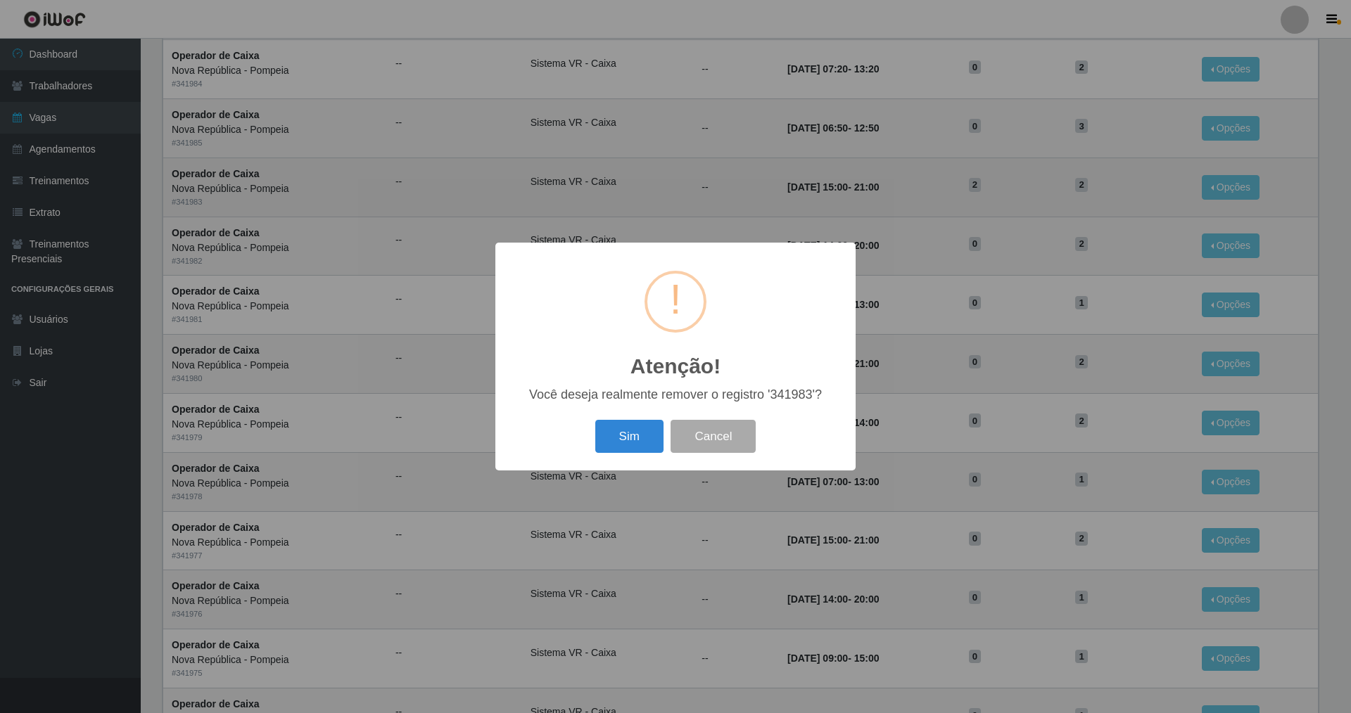
click at [632, 457] on div "Sim Cancel" at bounding box center [675, 436] width 332 height 40
click at [630, 447] on button "Sim" at bounding box center [629, 436] width 68 height 33
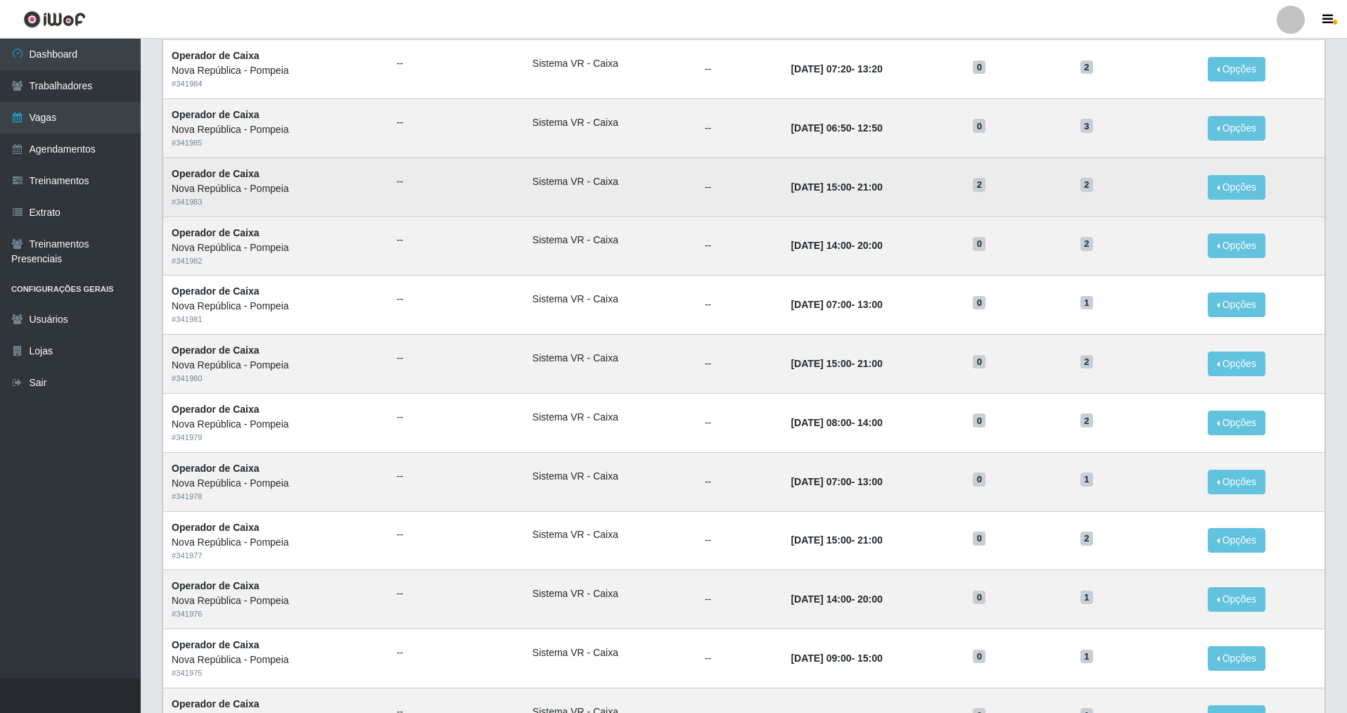
scroll to position [0, 0]
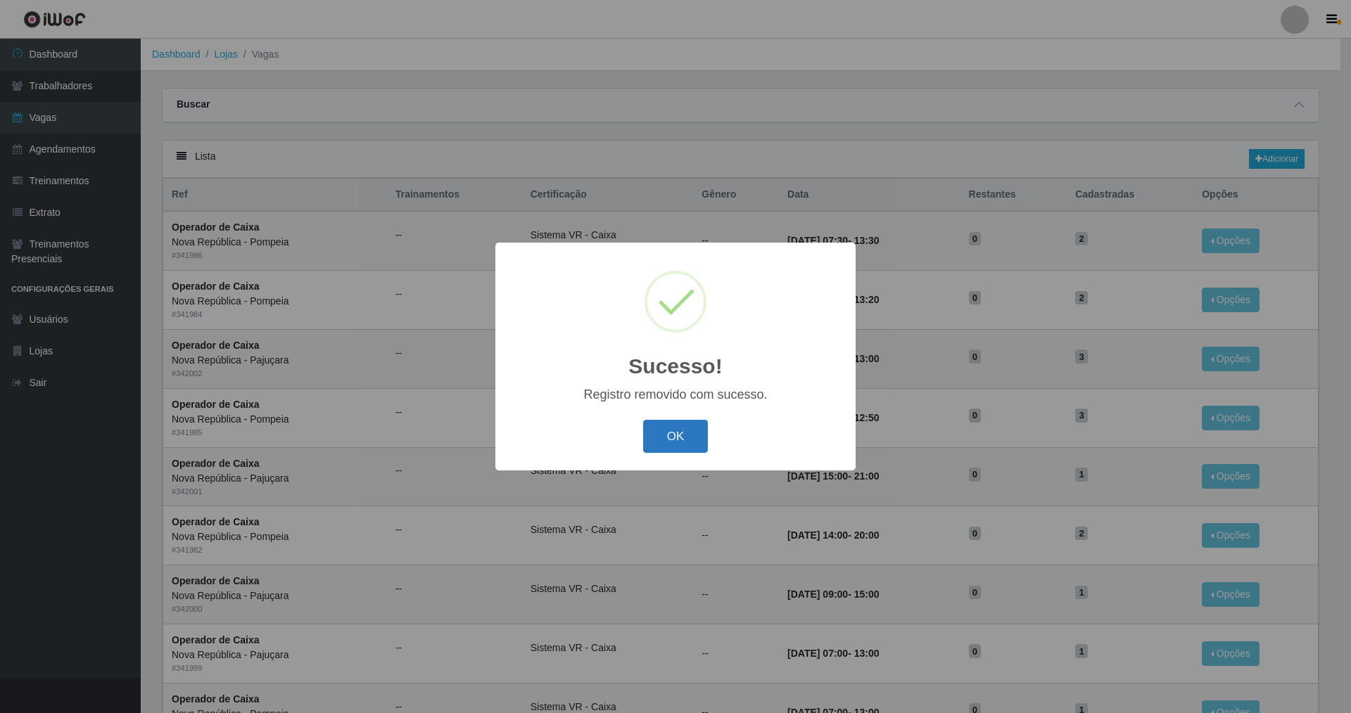
click at [684, 430] on button "OK" at bounding box center [675, 436] width 65 height 33
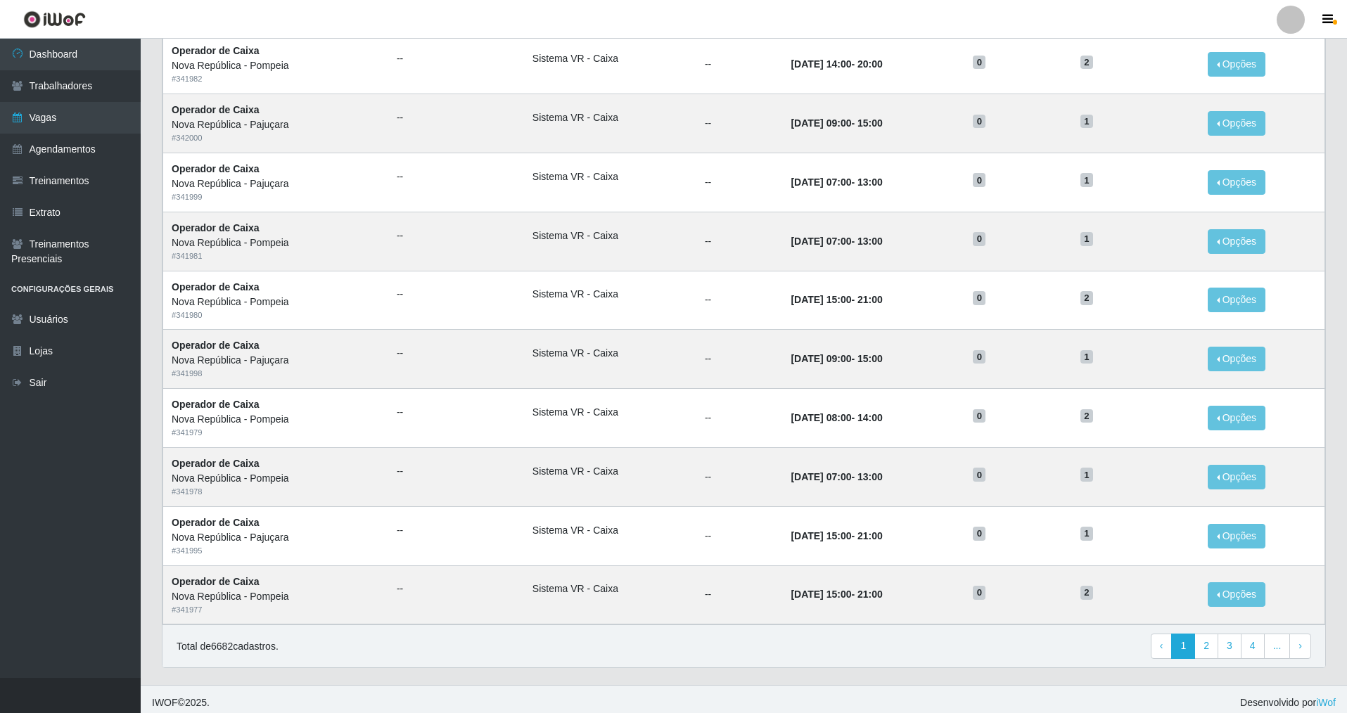
scroll to position [479, 0]
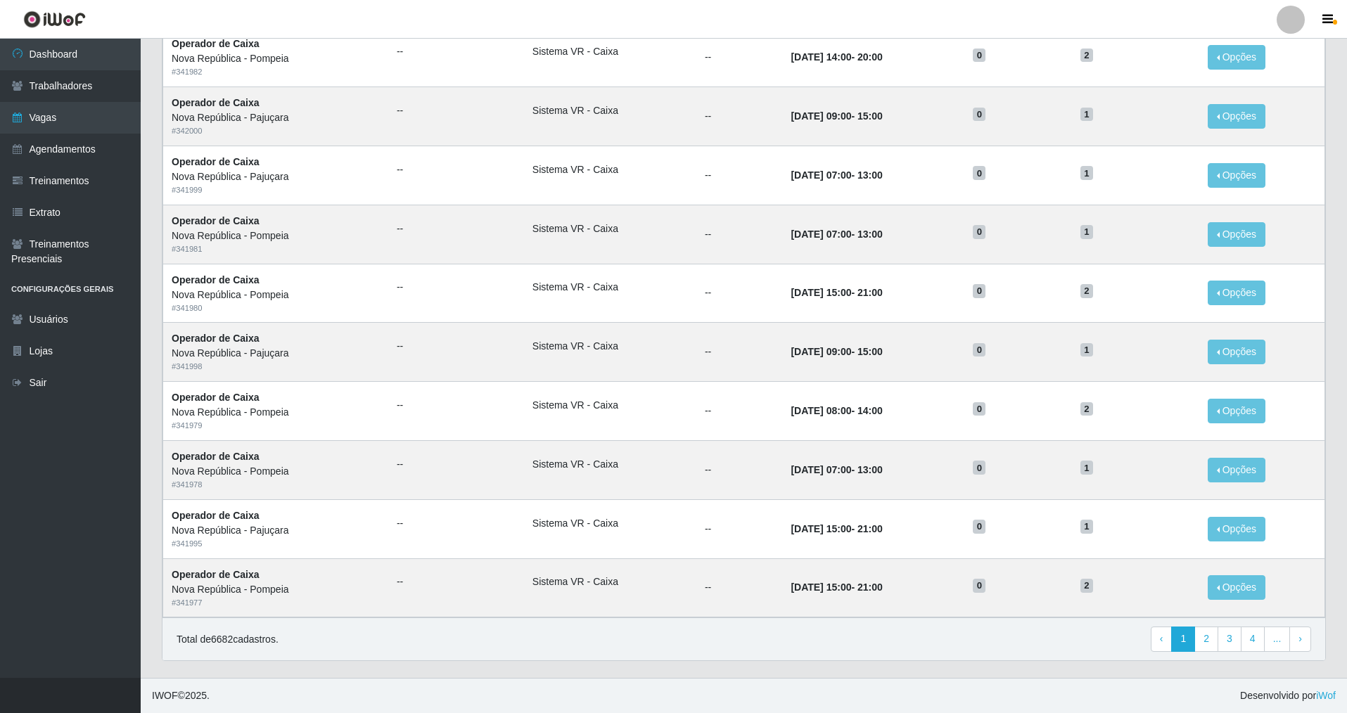
click at [1211, 655] on div "Total de 6682 cadastros. ‹ Previous 1 2 3 4 ... › Next" at bounding box center [743, 639] width 1163 height 43
click at [1234, 646] on link "3" at bounding box center [1230, 639] width 24 height 25
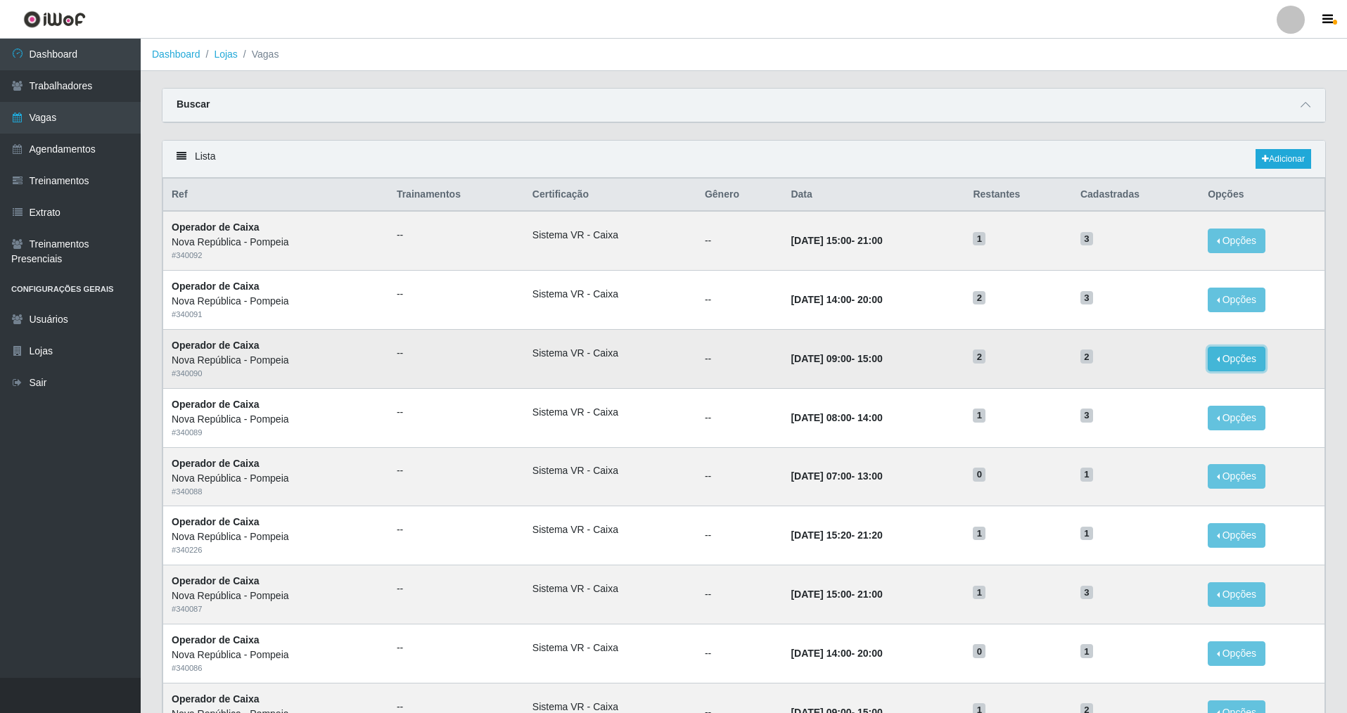
click at [1231, 359] on button "Opções" at bounding box center [1237, 359] width 58 height 25
click at [1137, 395] on div "Deletar" at bounding box center [1150, 391] width 83 height 15
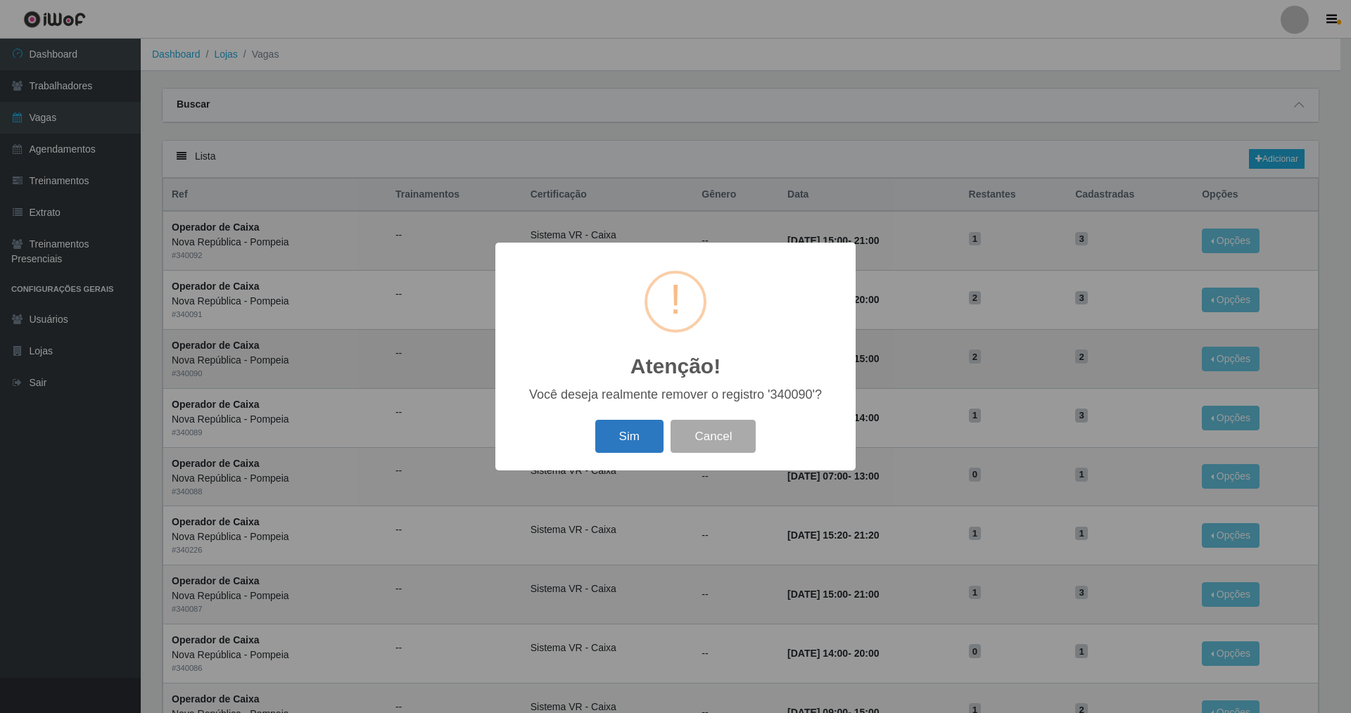
click at [627, 426] on button "Sim" at bounding box center [629, 436] width 68 height 33
click at [687, 434] on button "OK" at bounding box center [675, 436] width 65 height 33
